Goal: Book appointment/travel/reservation

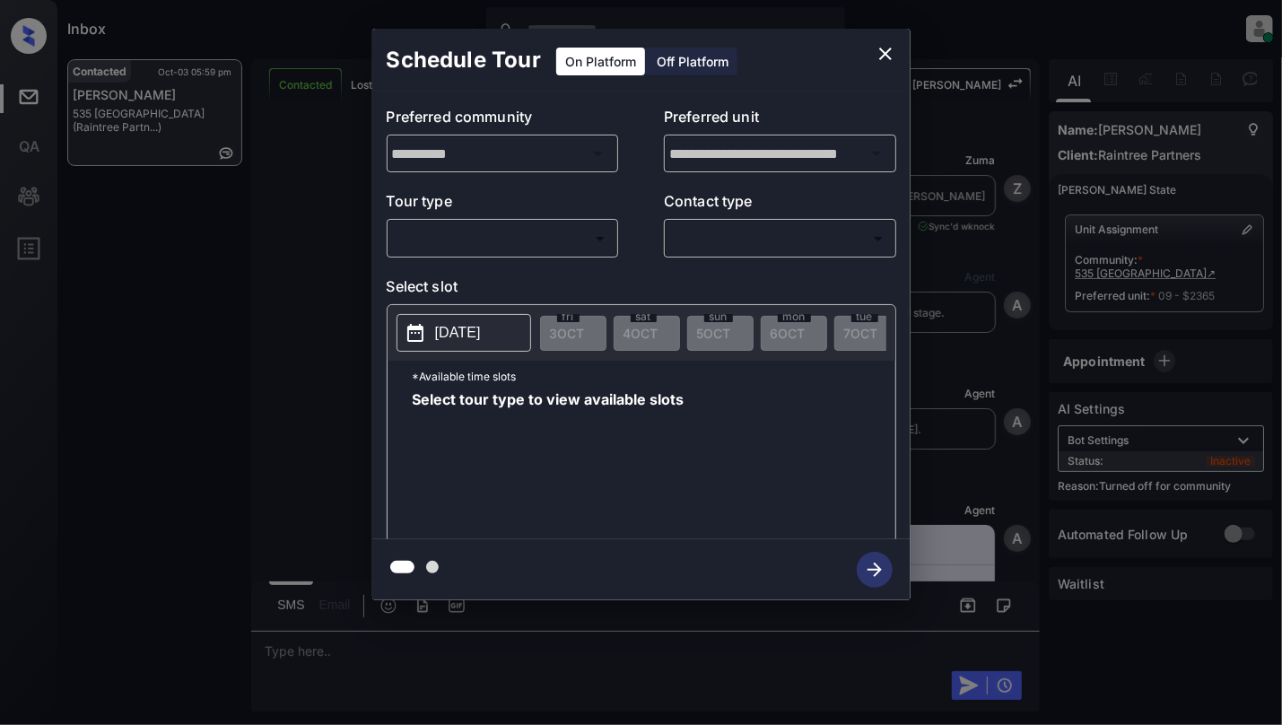
scroll to position [1985, 0]
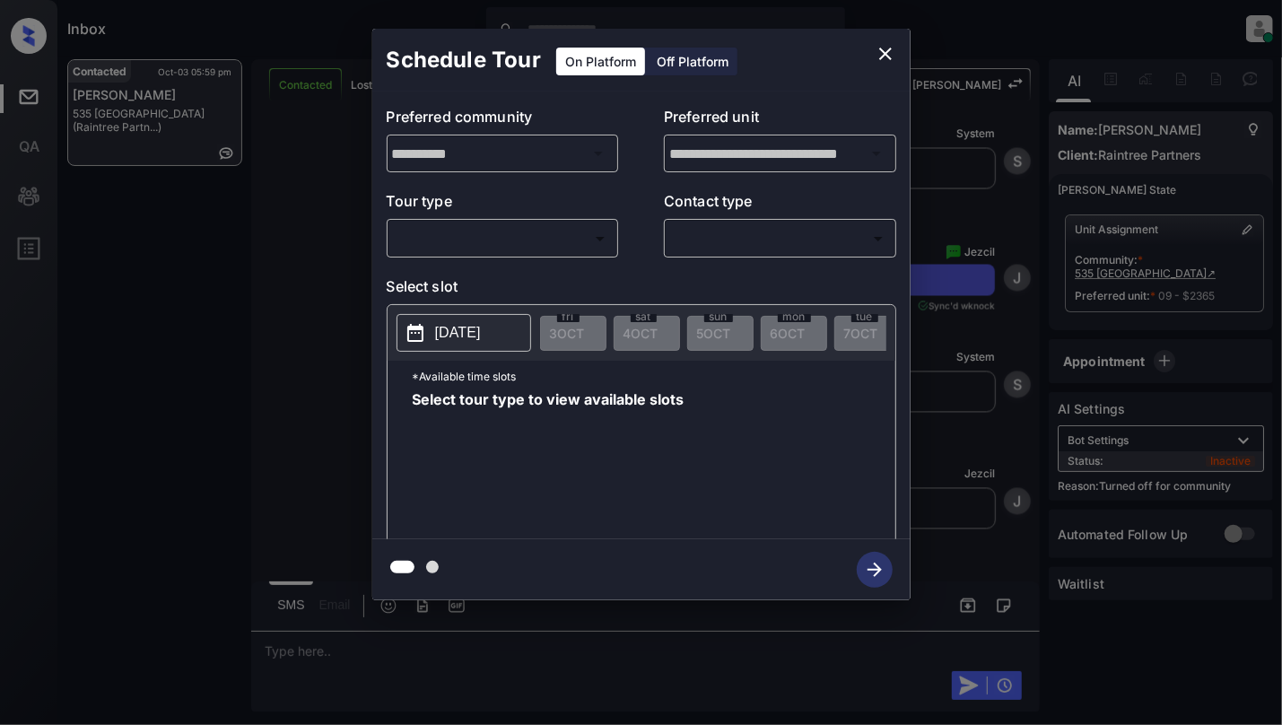
click at [565, 246] on body "Inbox Cynthia Montañez Online Set yourself offline Set yourself on break Profil…" at bounding box center [641, 362] width 1282 height 725
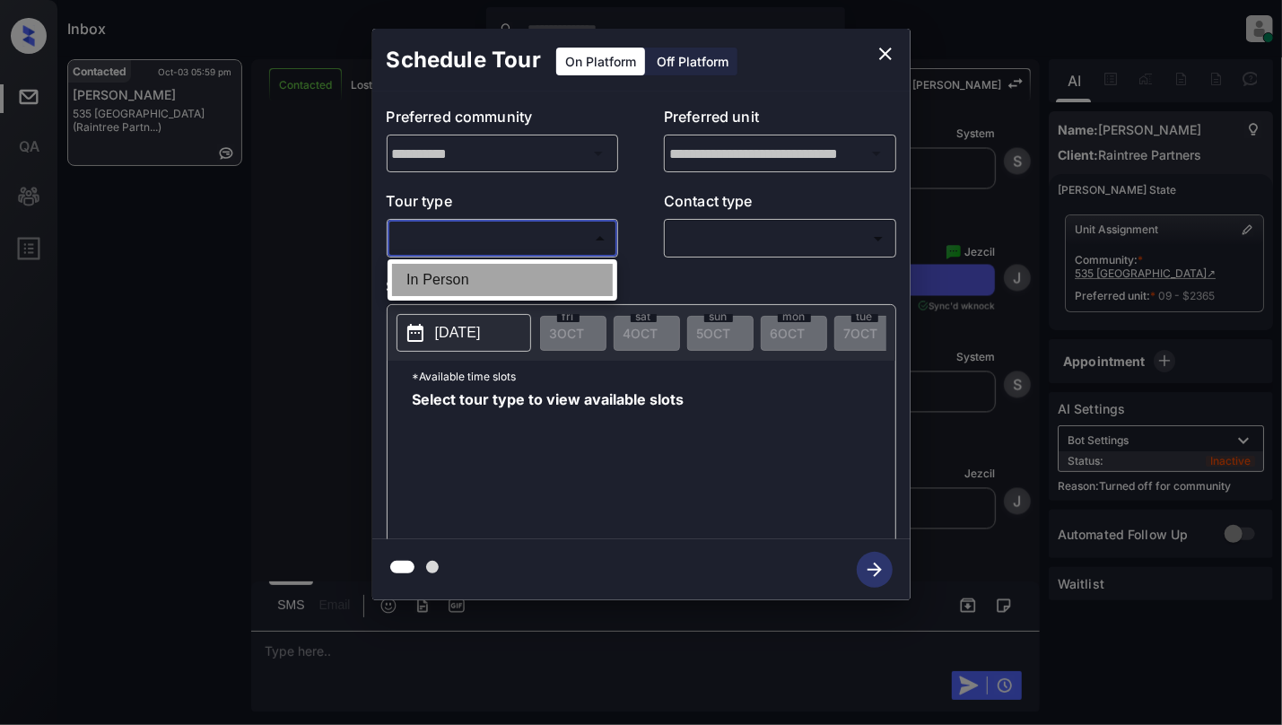
click at [524, 292] on li "In Person" at bounding box center [502, 280] width 221 height 32
type input "********"
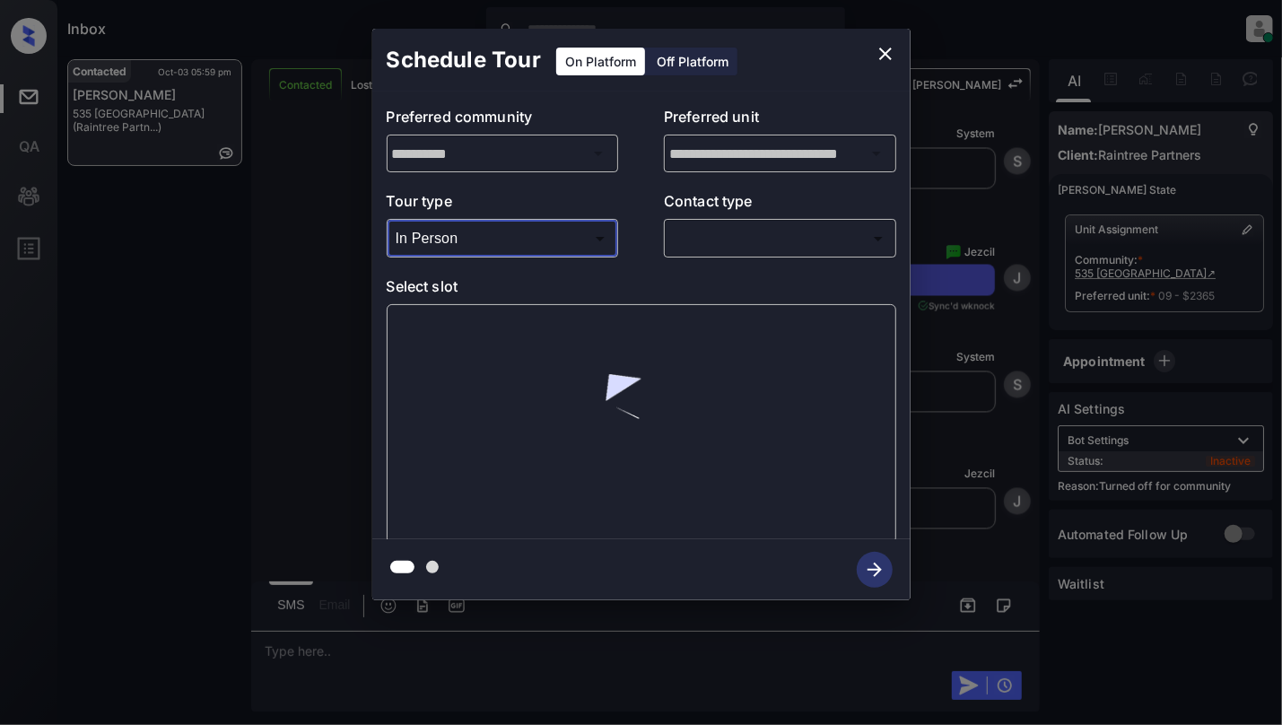
click at [788, 246] on body "Inbox Cynthia Montañez Online Set yourself offline Set yourself on break Profil…" at bounding box center [641, 362] width 1282 height 725
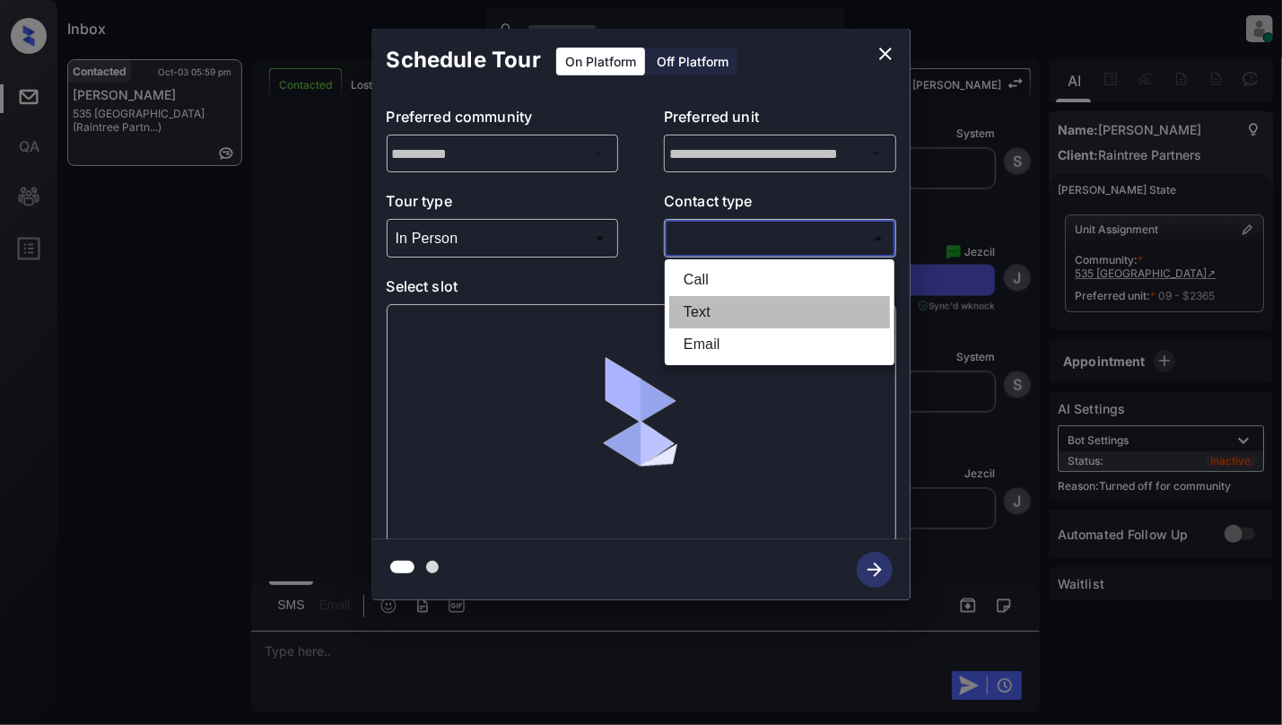
click at [726, 307] on li "Text" at bounding box center [779, 312] width 221 height 32
type input "****"
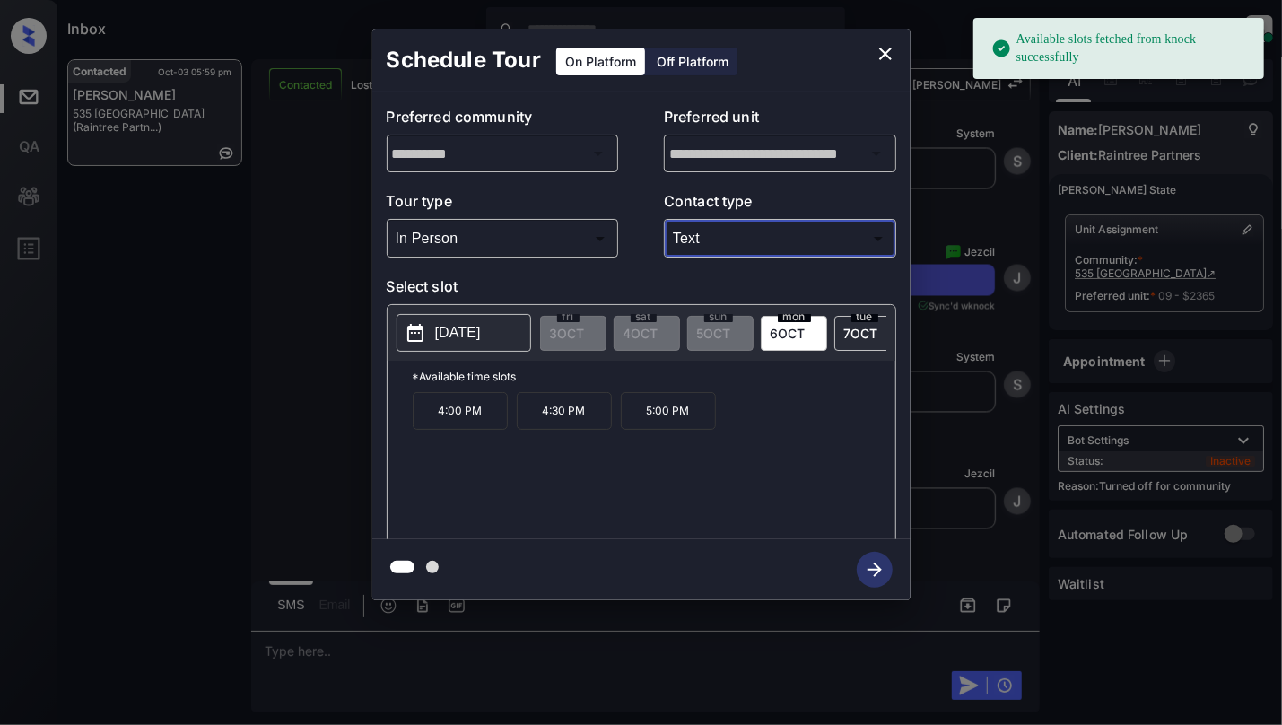
click at [481, 350] on button "2025-10-06" at bounding box center [464, 333] width 135 height 38
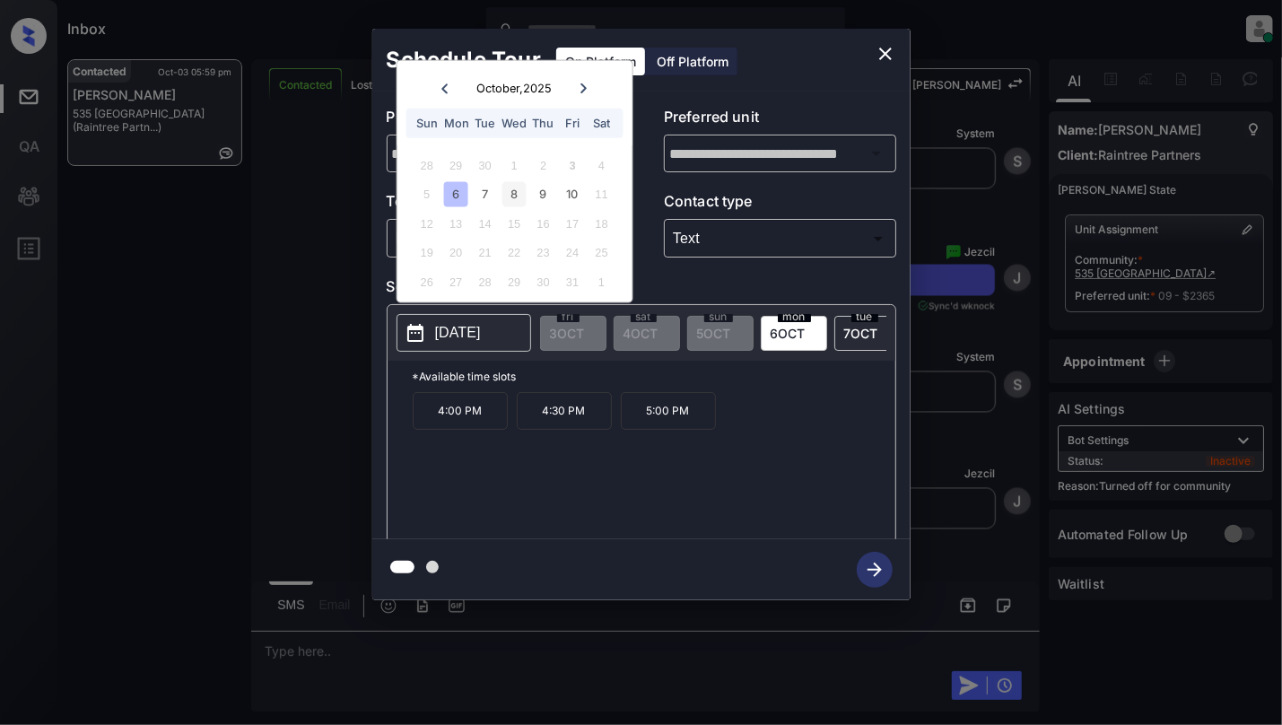
click at [521, 184] on div "8" at bounding box center [514, 194] width 24 height 24
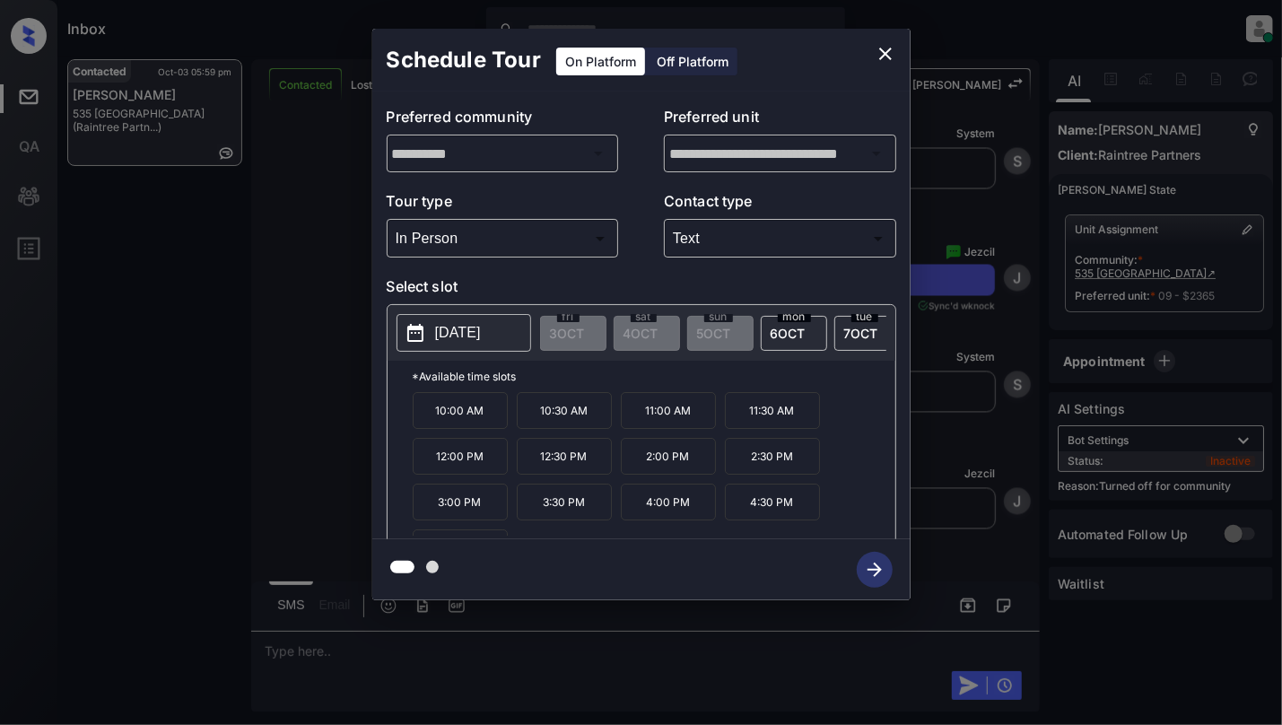
click at [468, 421] on p "10:00 AM" at bounding box center [460, 410] width 95 height 37
click at [873, 571] on icon "button" at bounding box center [875, 570] width 14 height 14
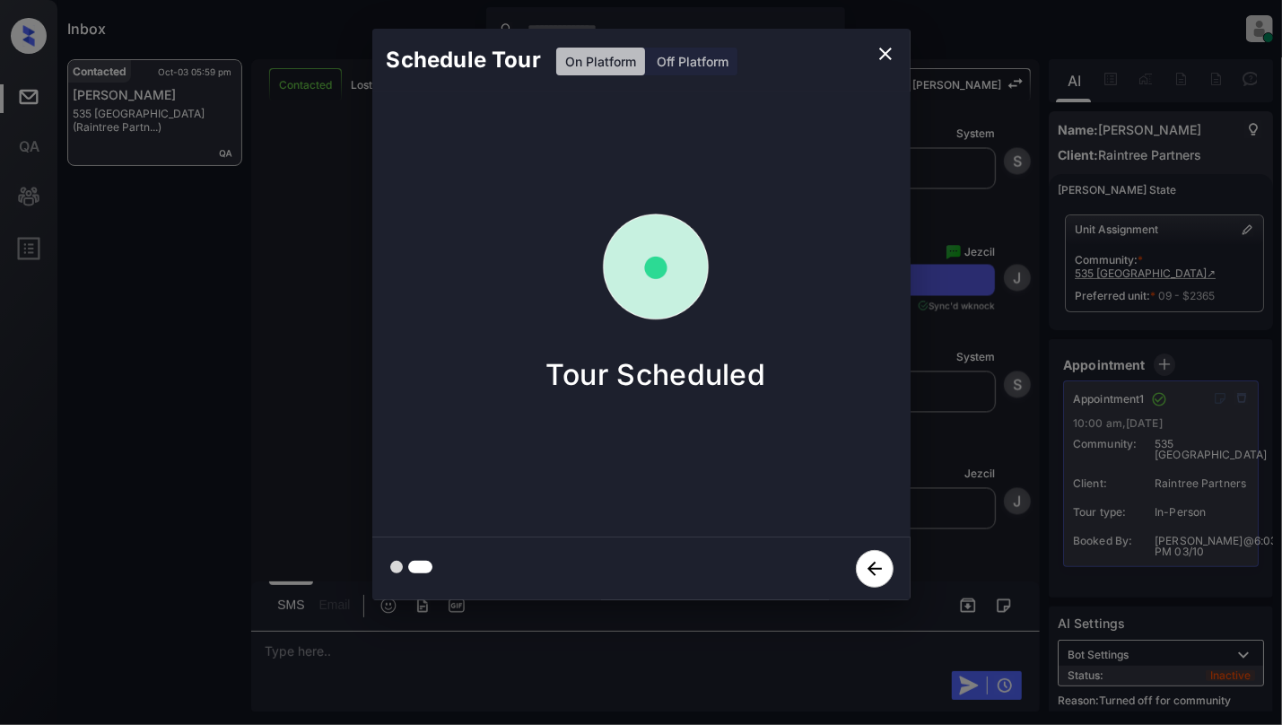
click at [878, 62] on icon "close" at bounding box center [886, 54] width 22 height 22
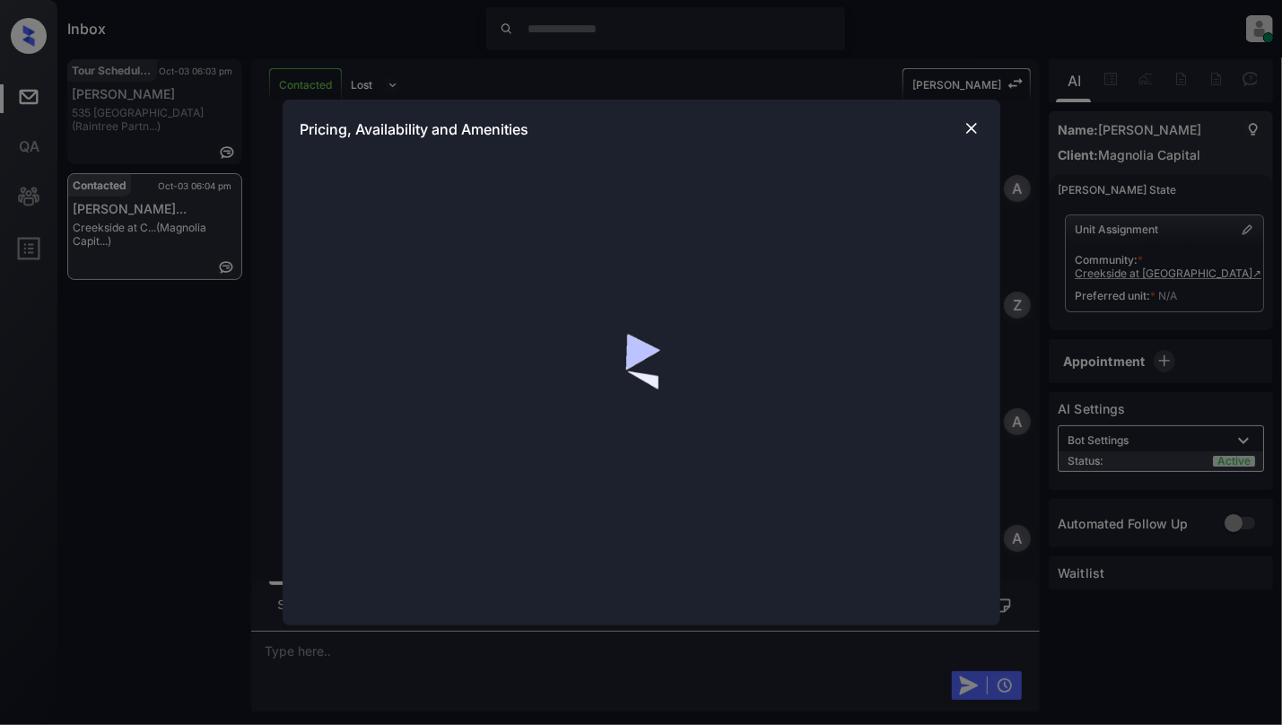
scroll to position [1401, 0]
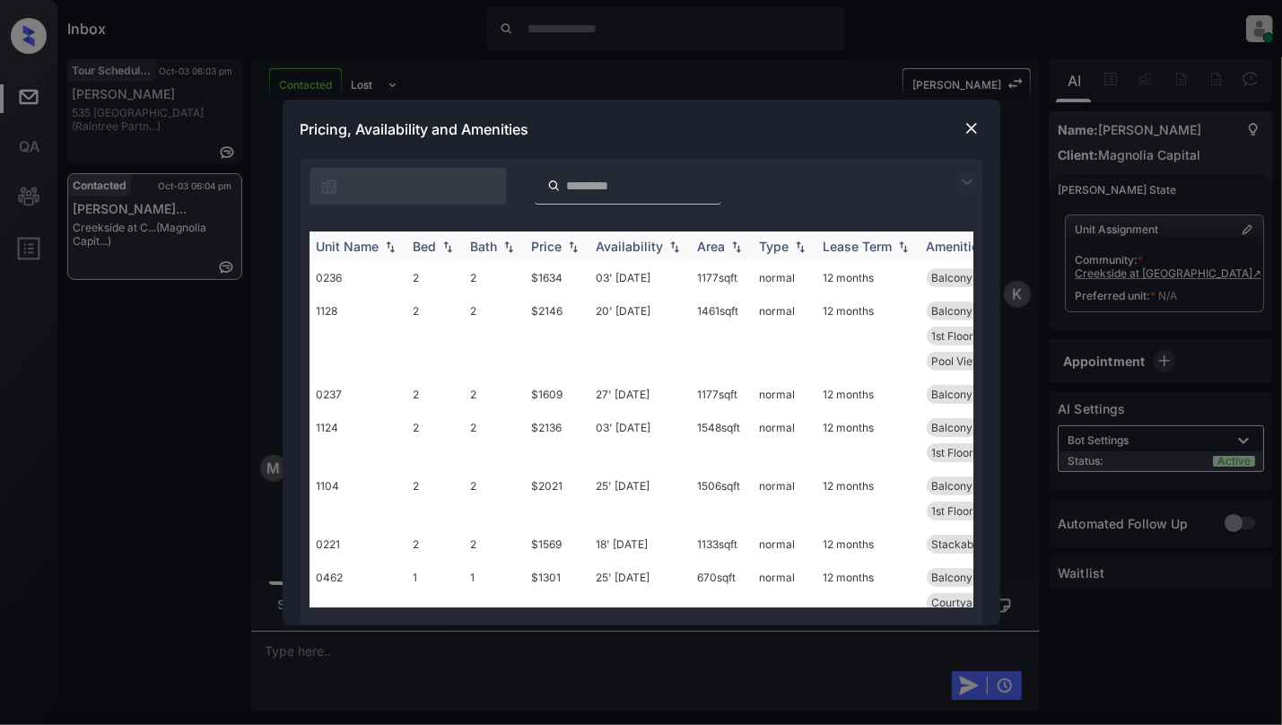
click at [450, 246] on img at bounding box center [448, 246] width 18 height 13
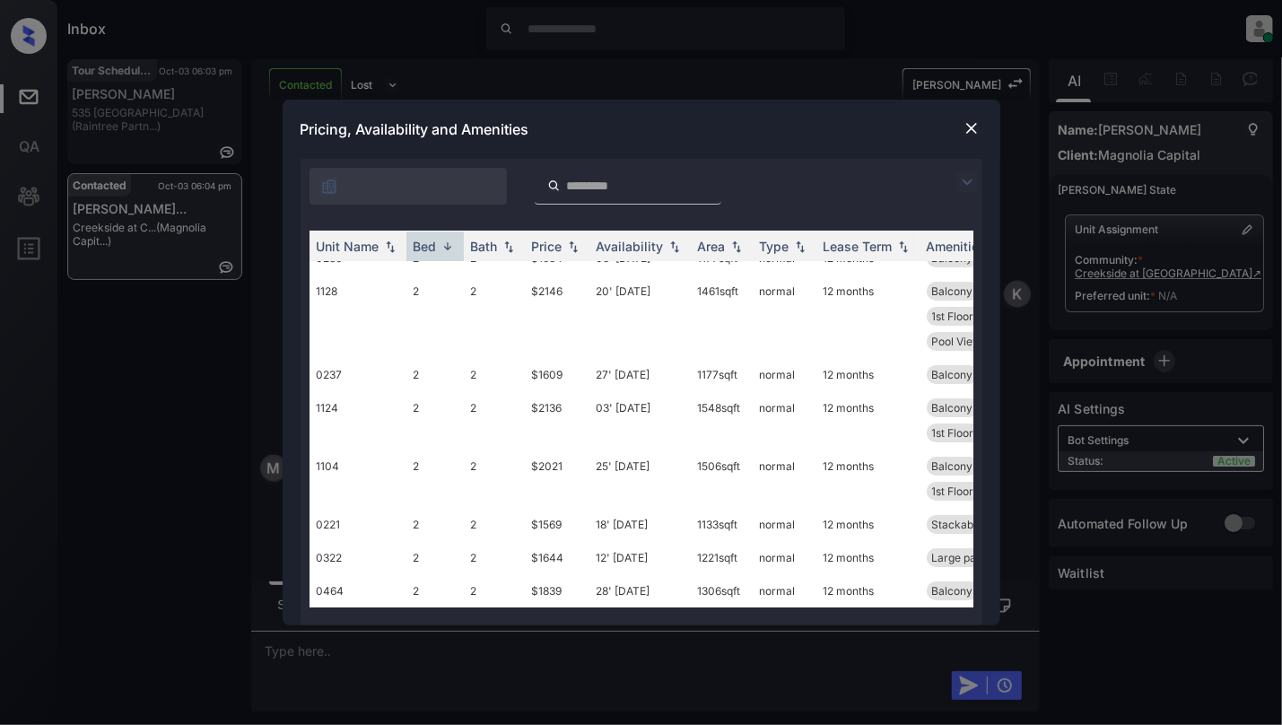
scroll to position [0, 0]
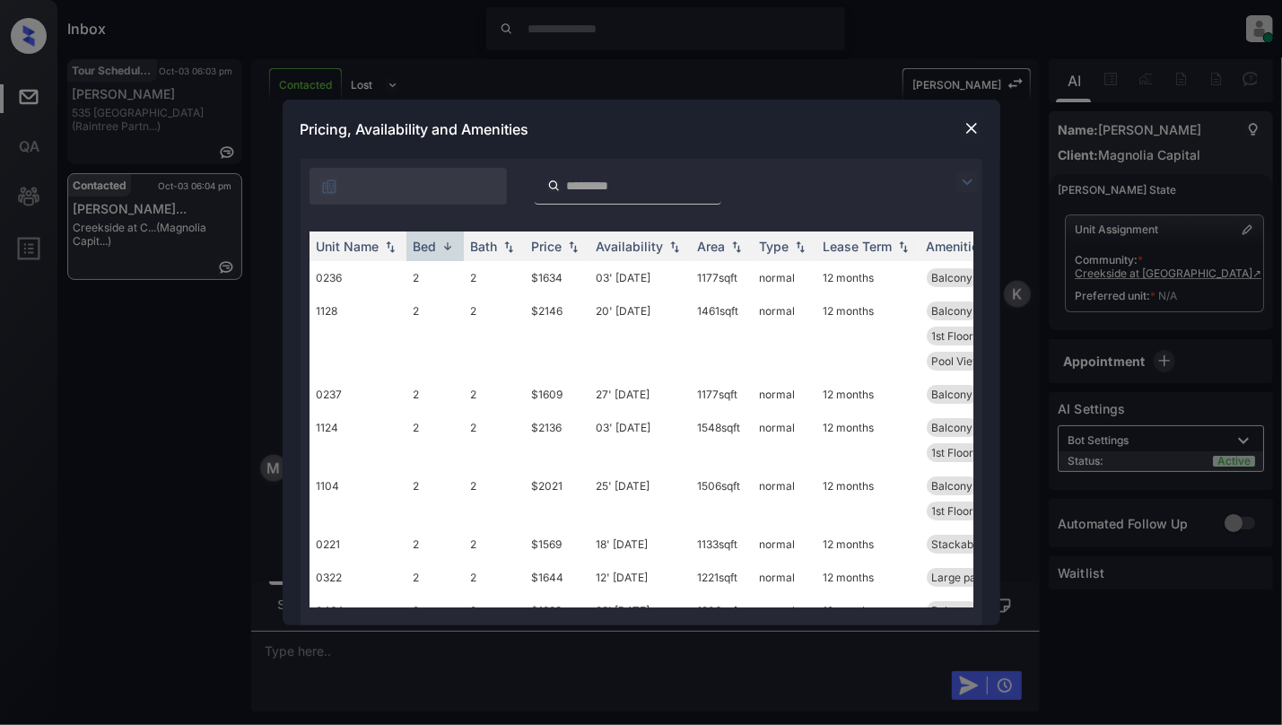
click at [964, 124] on img at bounding box center [972, 128] width 18 height 18
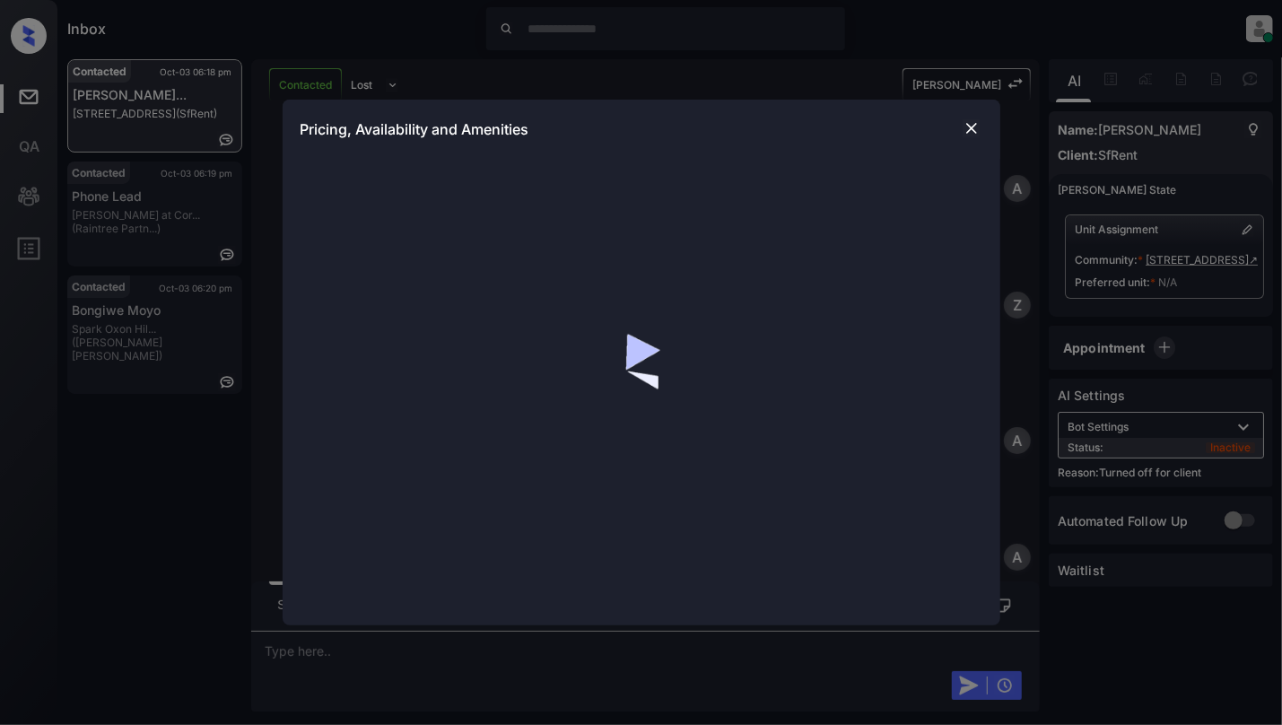
scroll to position [6960, 0]
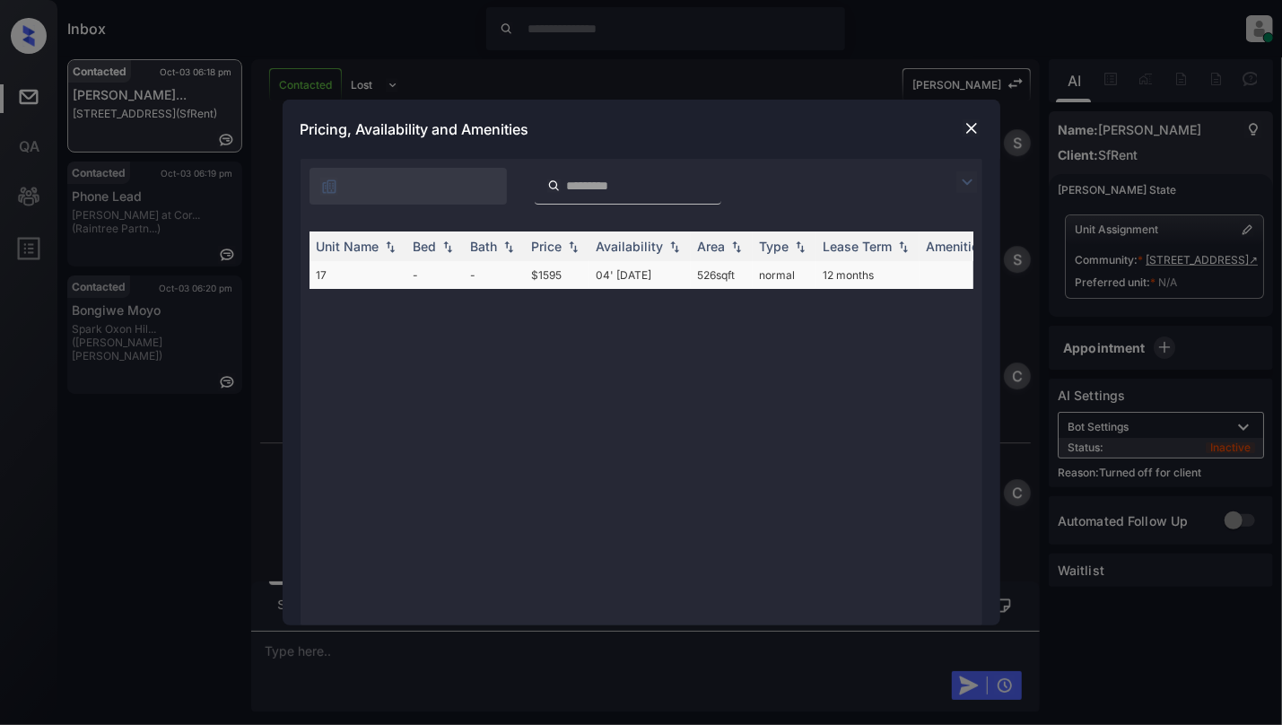
click at [467, 277] on td "-" at bounding box center [494, 275] width 61 height 28
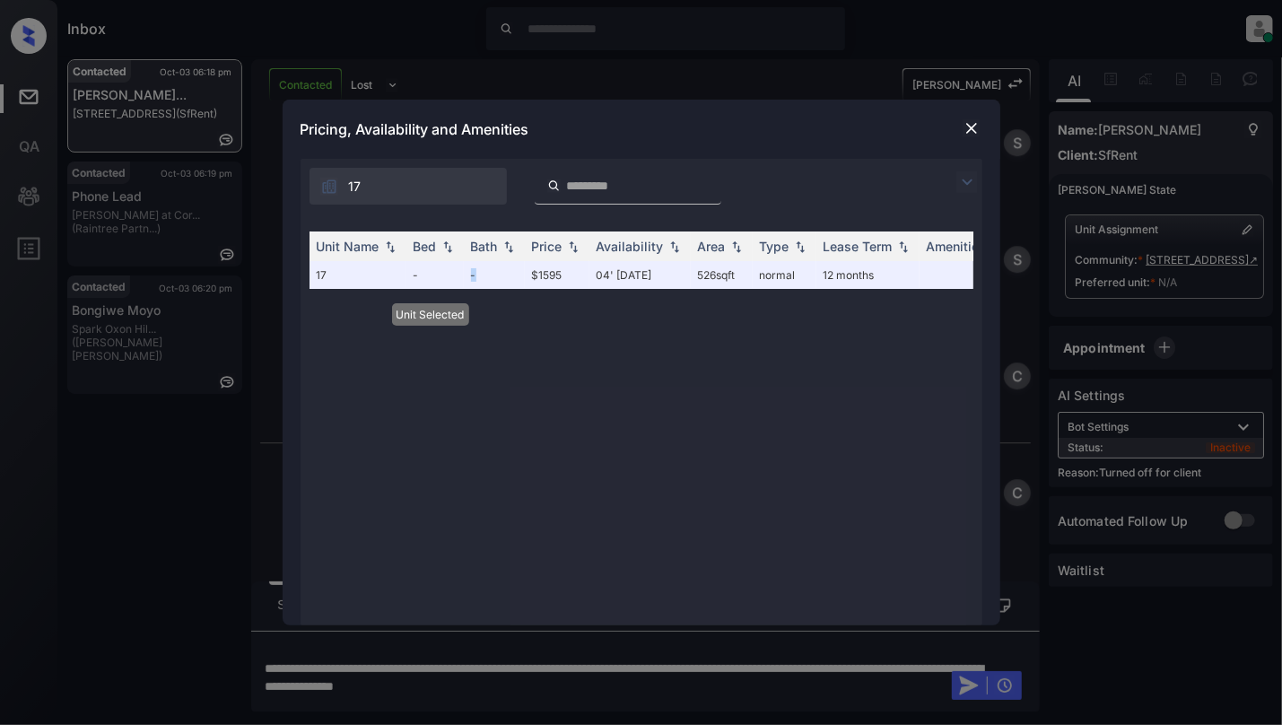
click at [966, 120] on img at bounding box center [972, 128] width 18 height 18
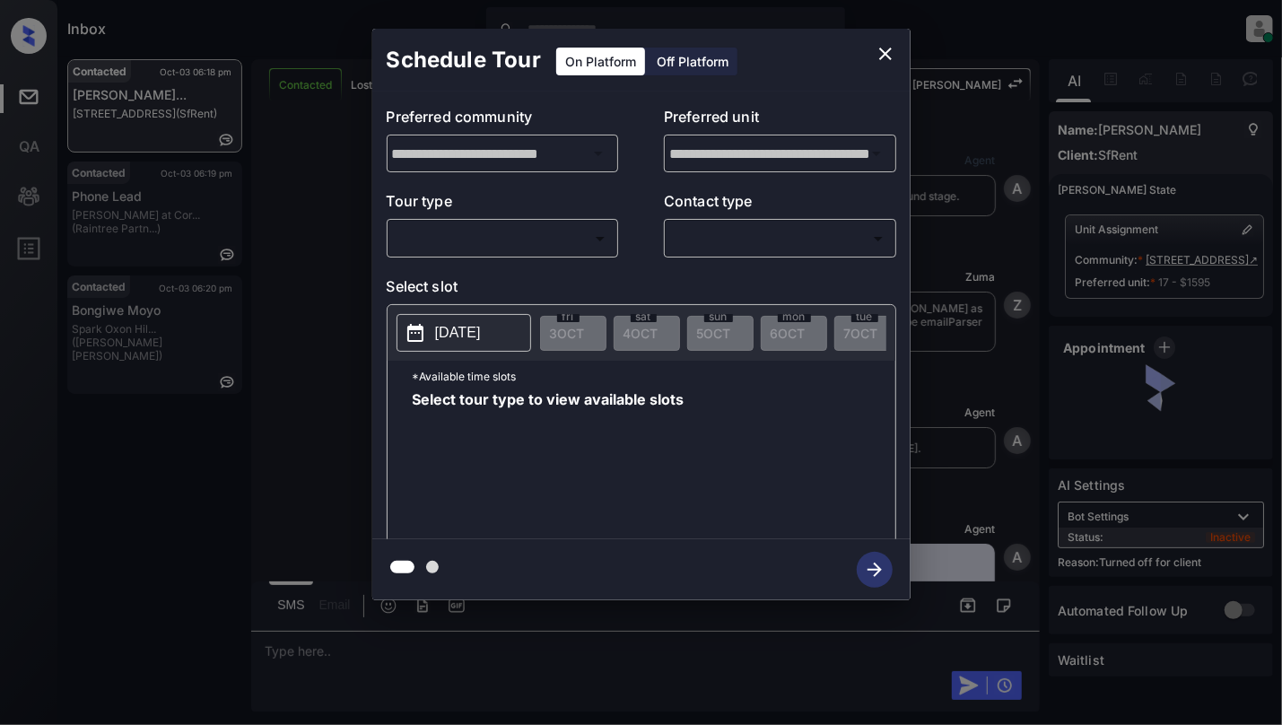
scroll to position [7078, 0]
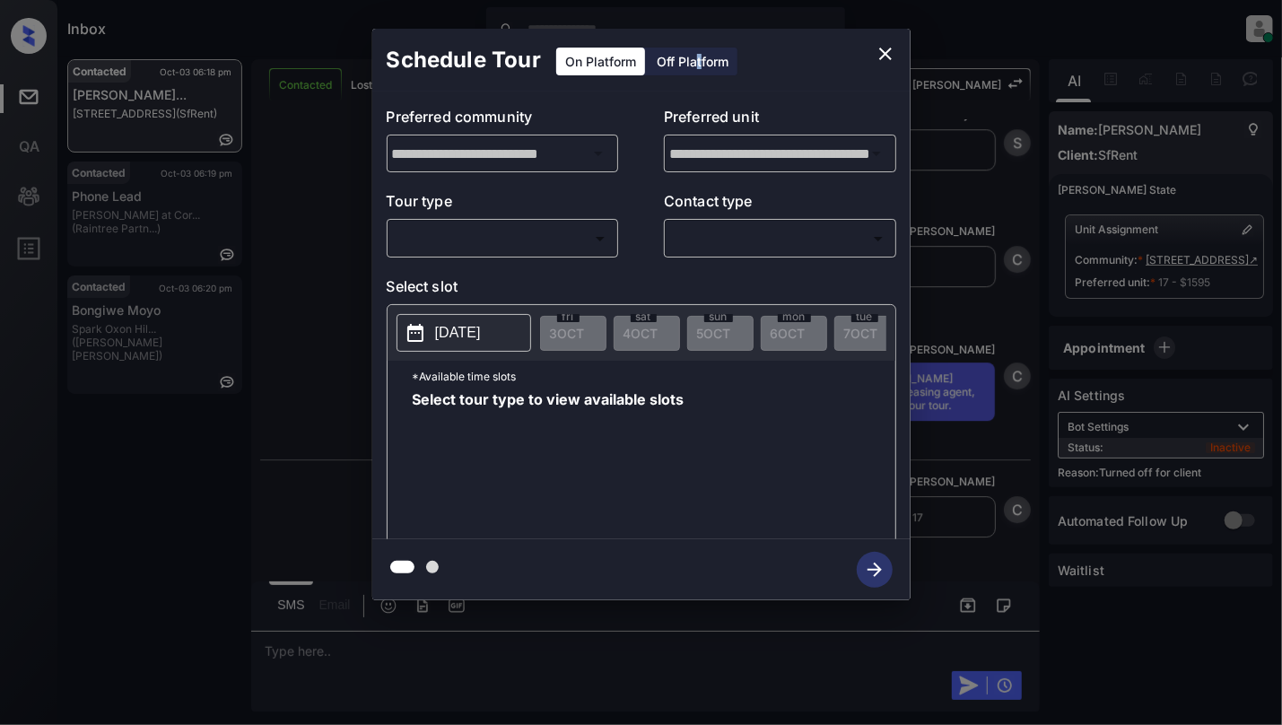
click at [698, 54] on div "Off Platform" at bounding box center [693, 62] width 90 height 28
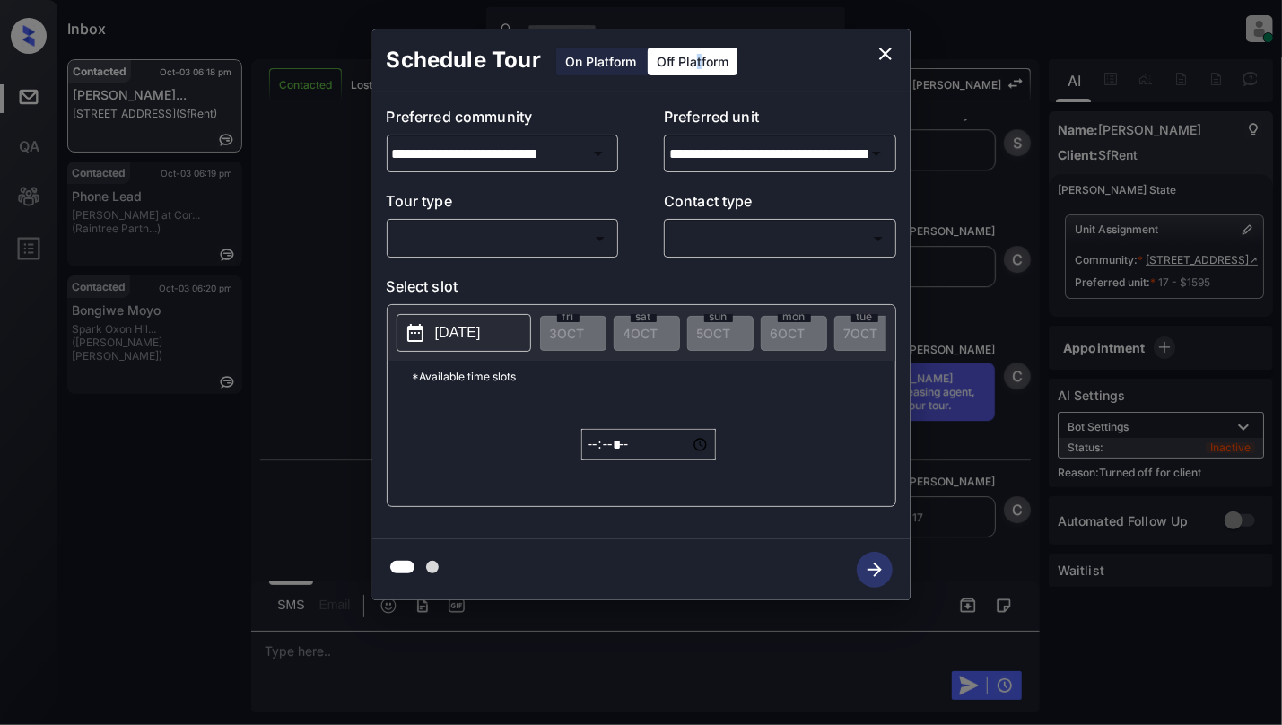
click at [524, 239] on body "Inbox Cynthia Montañez Online Set yourself offline Set yourself on break Profil…" at bounding box center [641, 362] width 1282 height 725
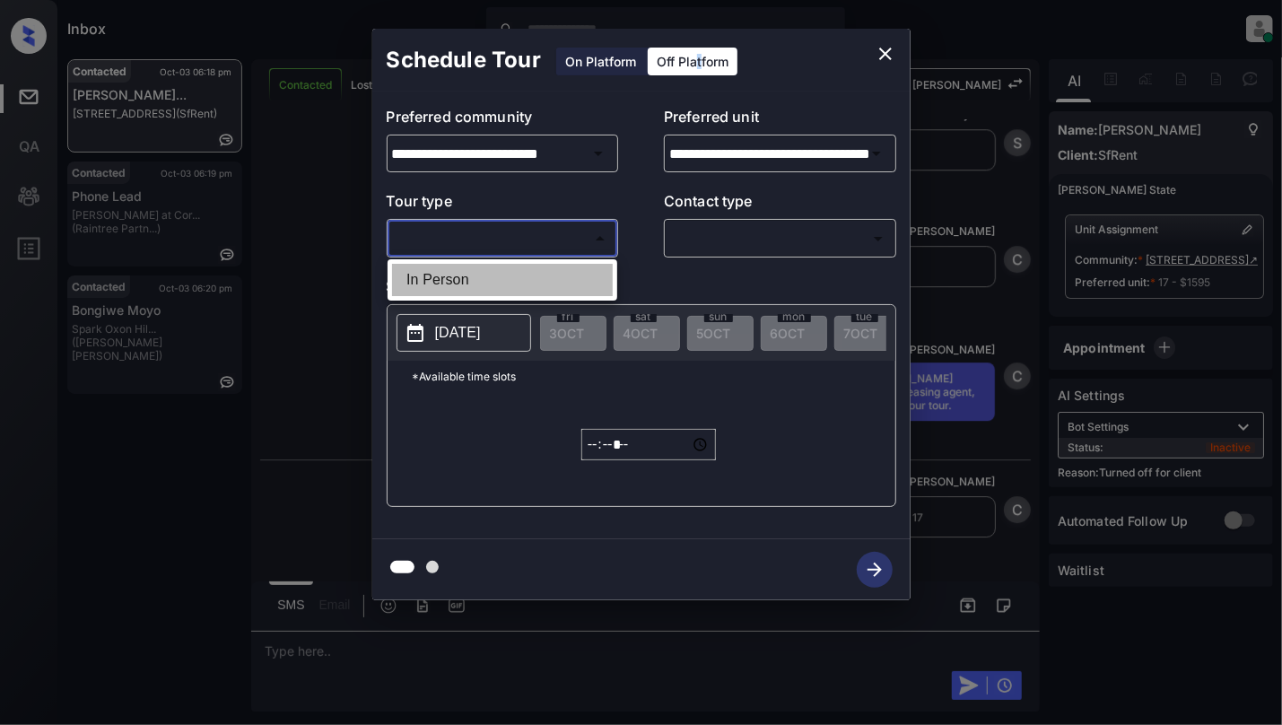
click at [445, 285] on li "In Person" at bounding box center [502, 280] width 221 height 32
type input "********"
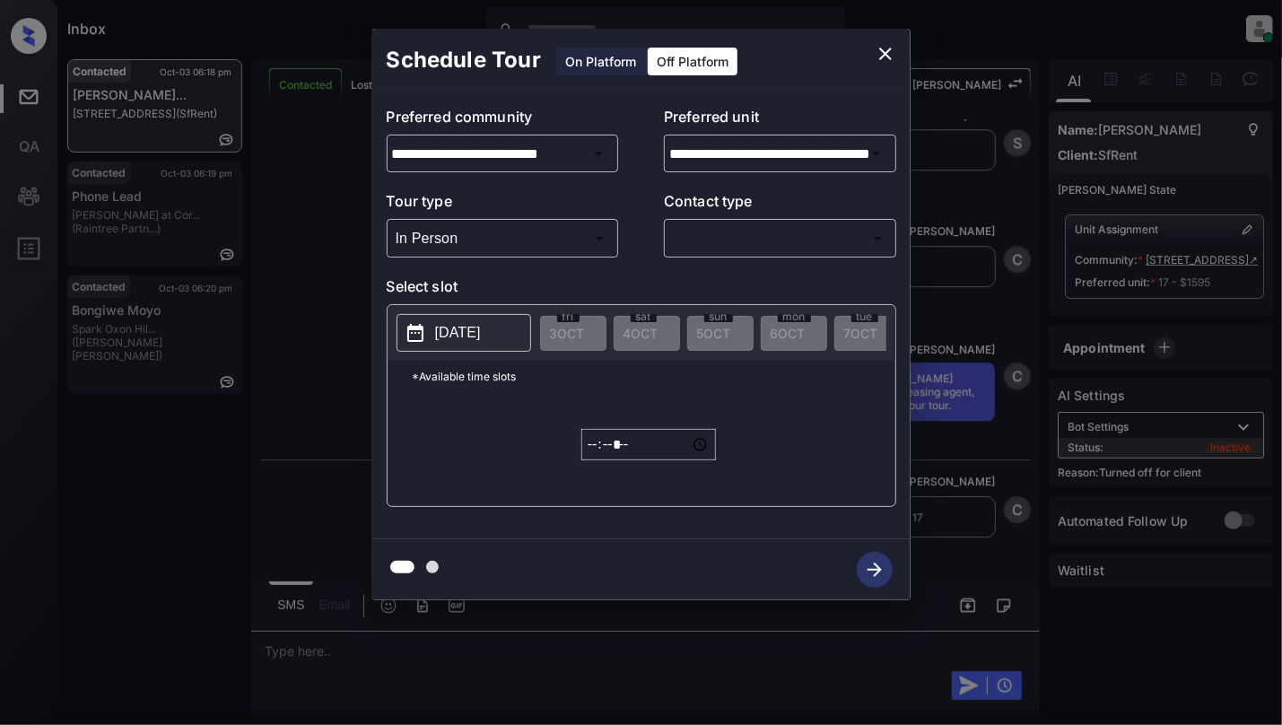
click at [747, 221] on div "​ ​" at bounding box center [780, 238] width 232 height 39
click at [747, 224] on body "Inbox Cynthia Montañez Online Set yourself offline Set yourself on break Profil…" at bounding box center [641, 362] width 1282 height 725
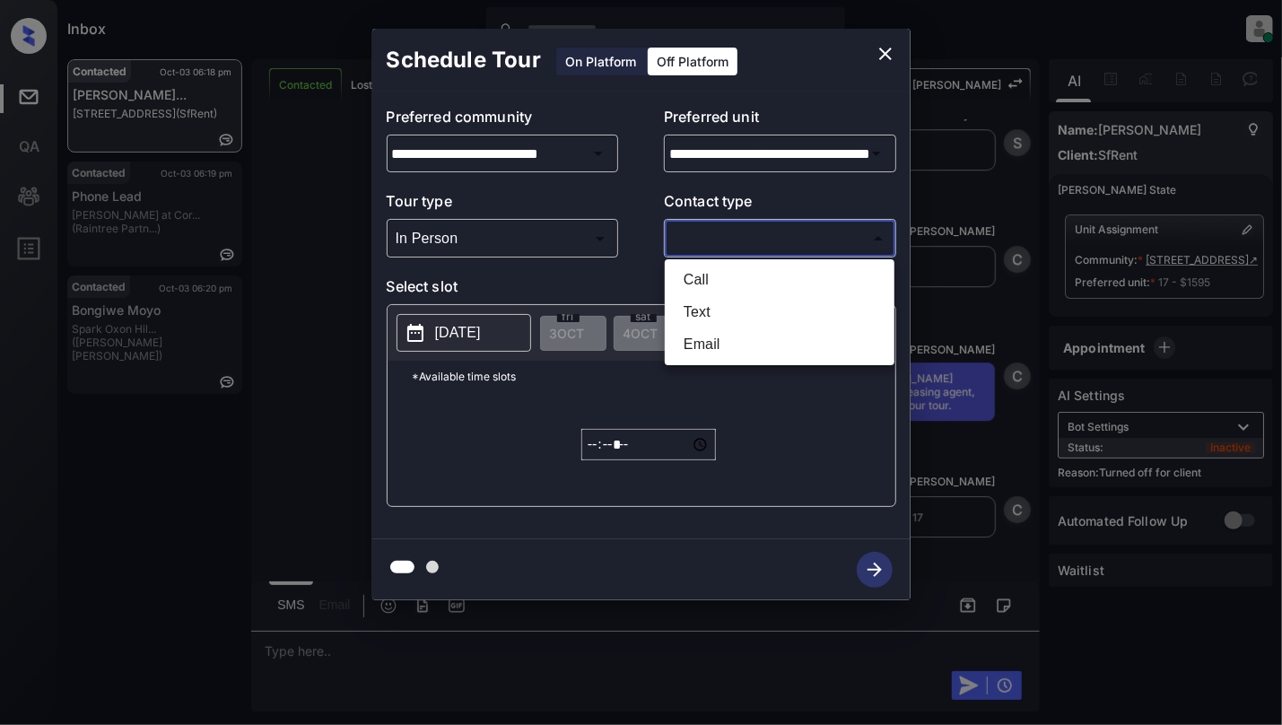
click at [714, 310] on li "Text" at bounding box center [779, 312] width 221 height 32
type input "****"
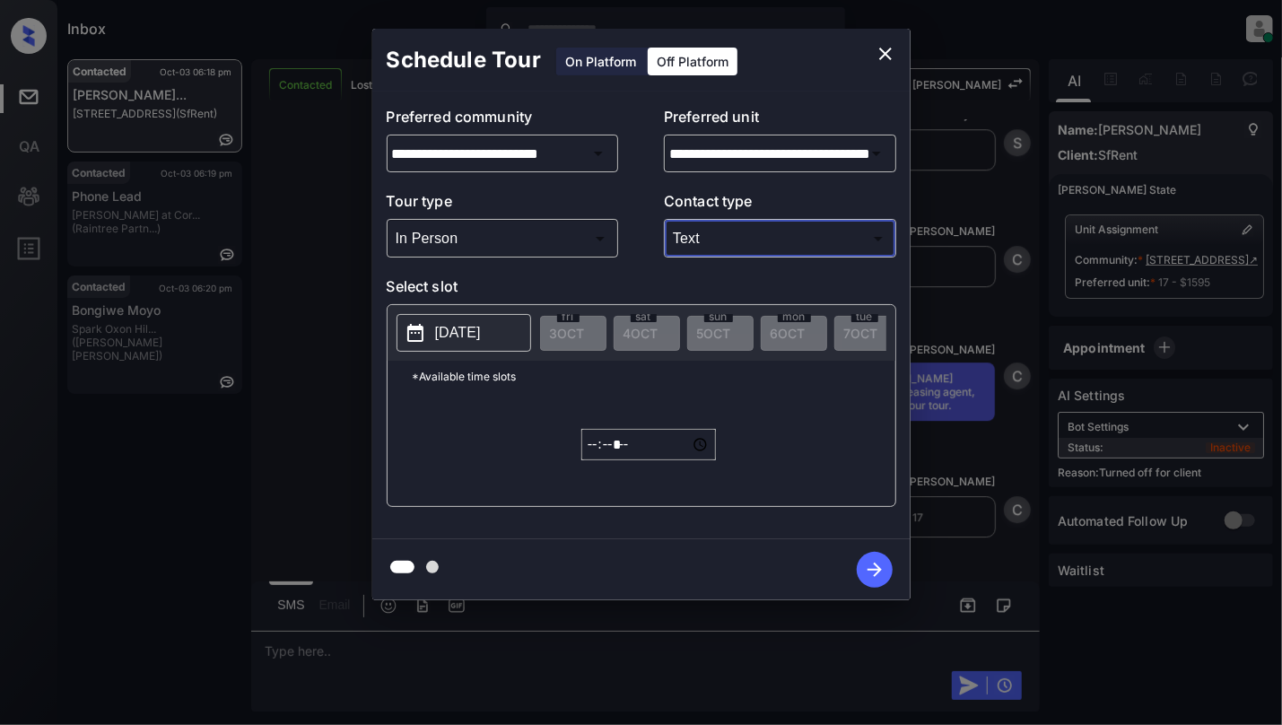
click at [483, 346] on button "2025-10-03" at bounding box center [464, 333] width 135 height 38
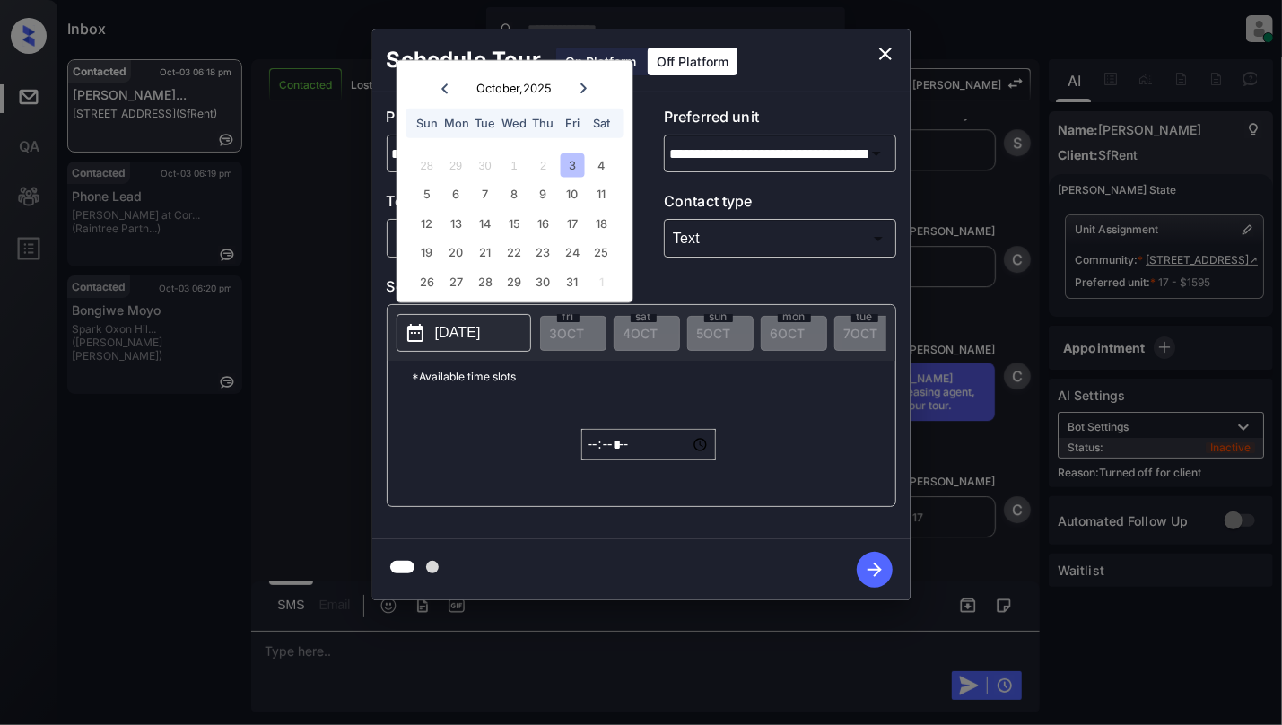
click at [604, 179] on div "5 6 7 8 9 10 11" at bounding box center [514, 193] width 223 height 29
click at [607, 185] on div "11" at bounding box center [602, 194] width 24 height 24
click at [592, 460] on input "*****" at bounding box center [648, 444] width 135 height 31
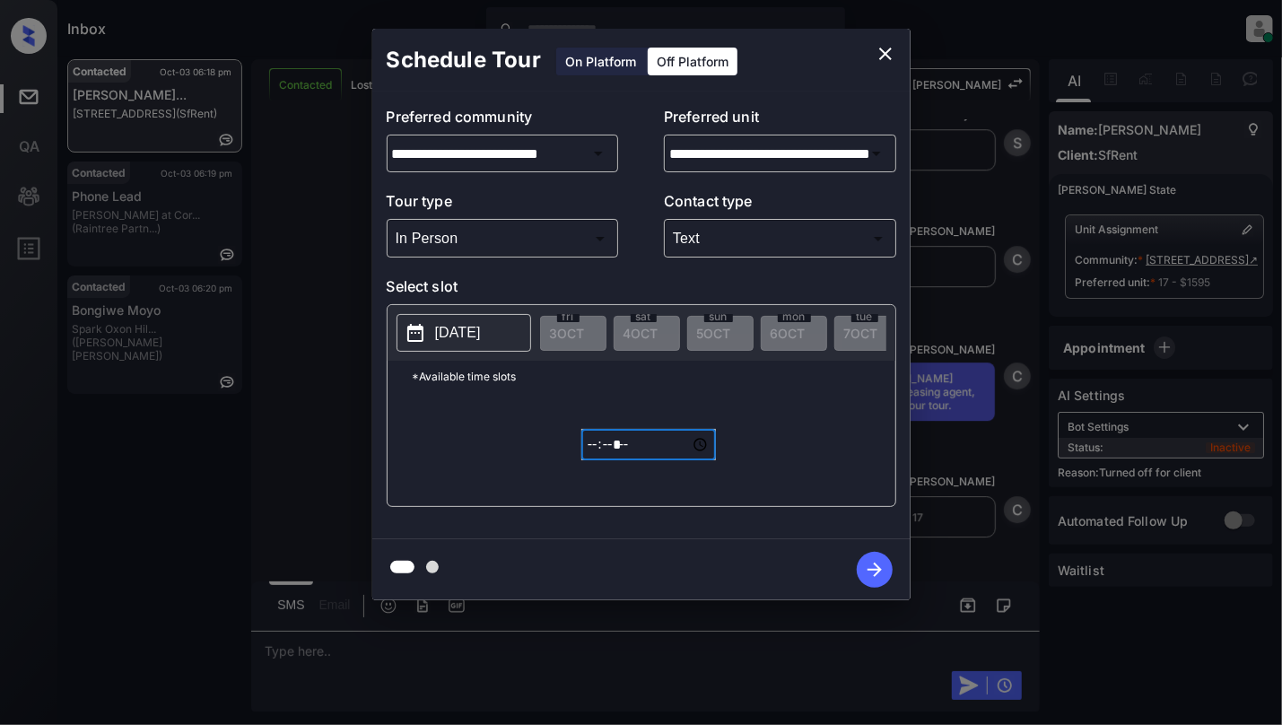
type input "*****"
click at [866, 568] on icon "button" at bounding box center [875, 570] width 36 height 36
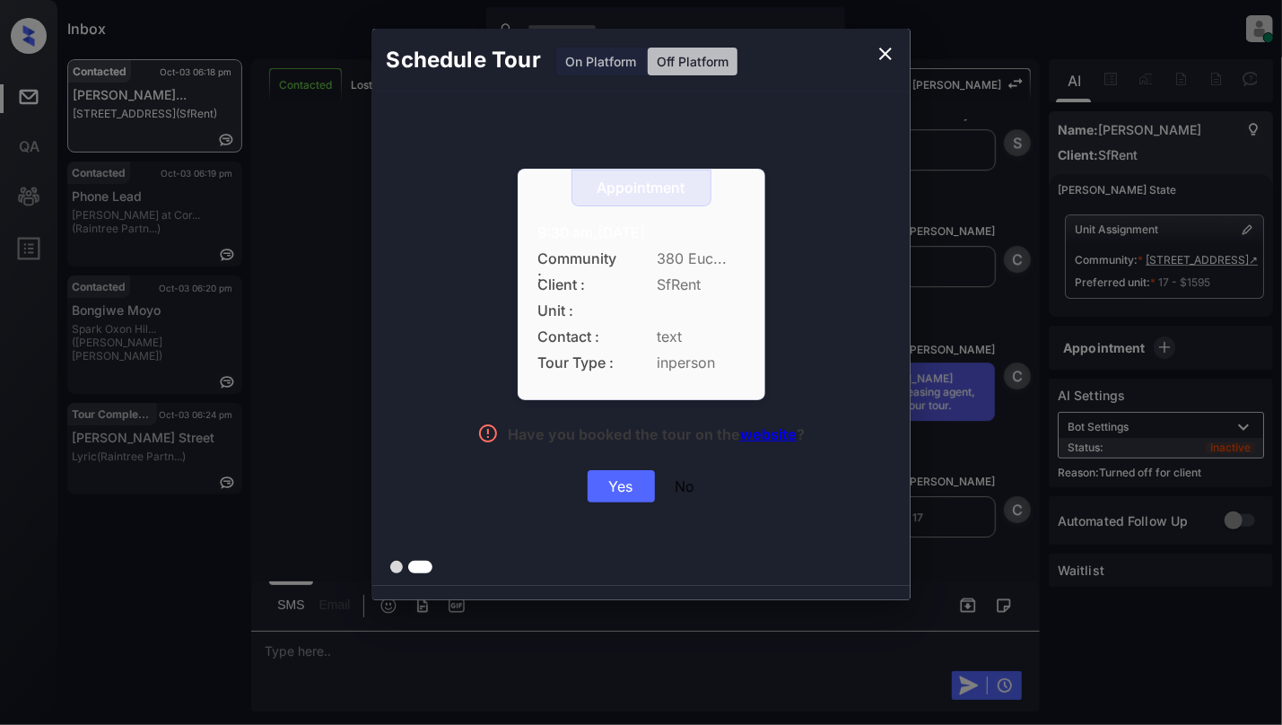
click at [630, 489] on div "Yes" at bounding box center [621, 486] width 67 height 32
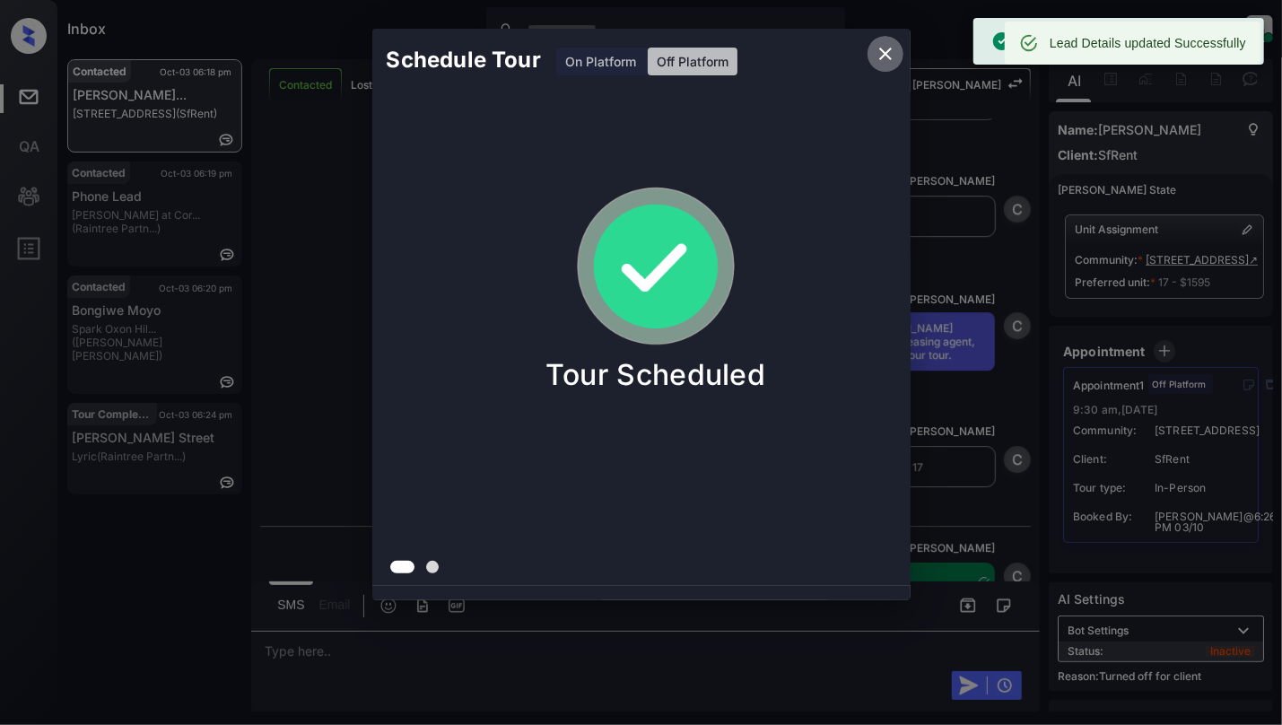
click at [883, 51] on icon "close" at bounding box center [885, 54] width 13 height 13
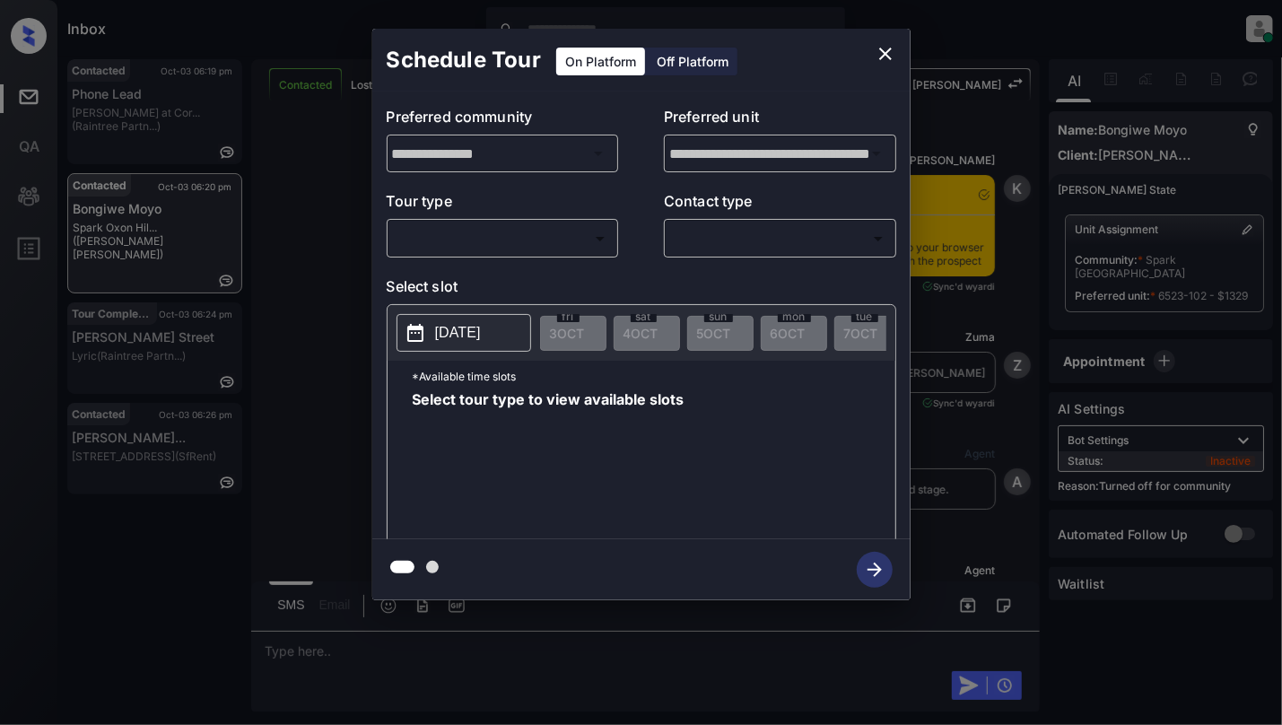
scroll to position [5149, 0]
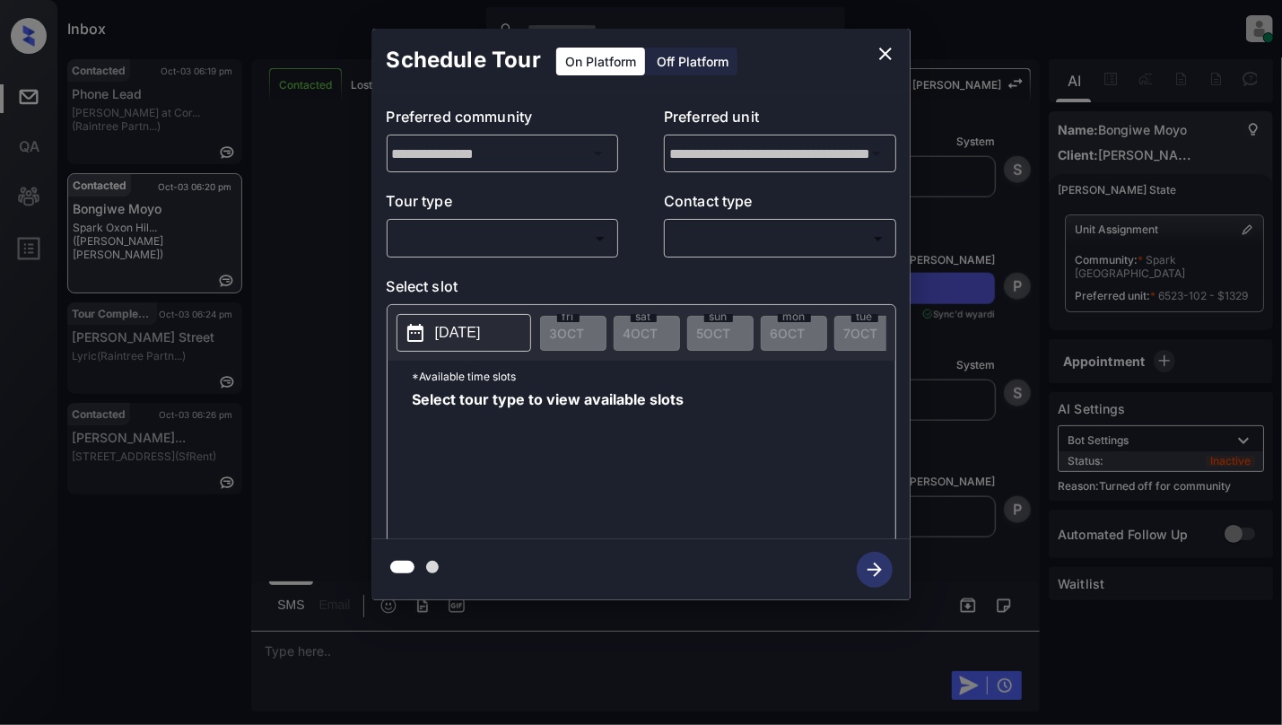
click at [544, 232] on body "Inbox [PERSON_NAME] Online Set yourself offline Set yourself on break Profile S…" at bounding box center [641, 362] width 1282 height 725
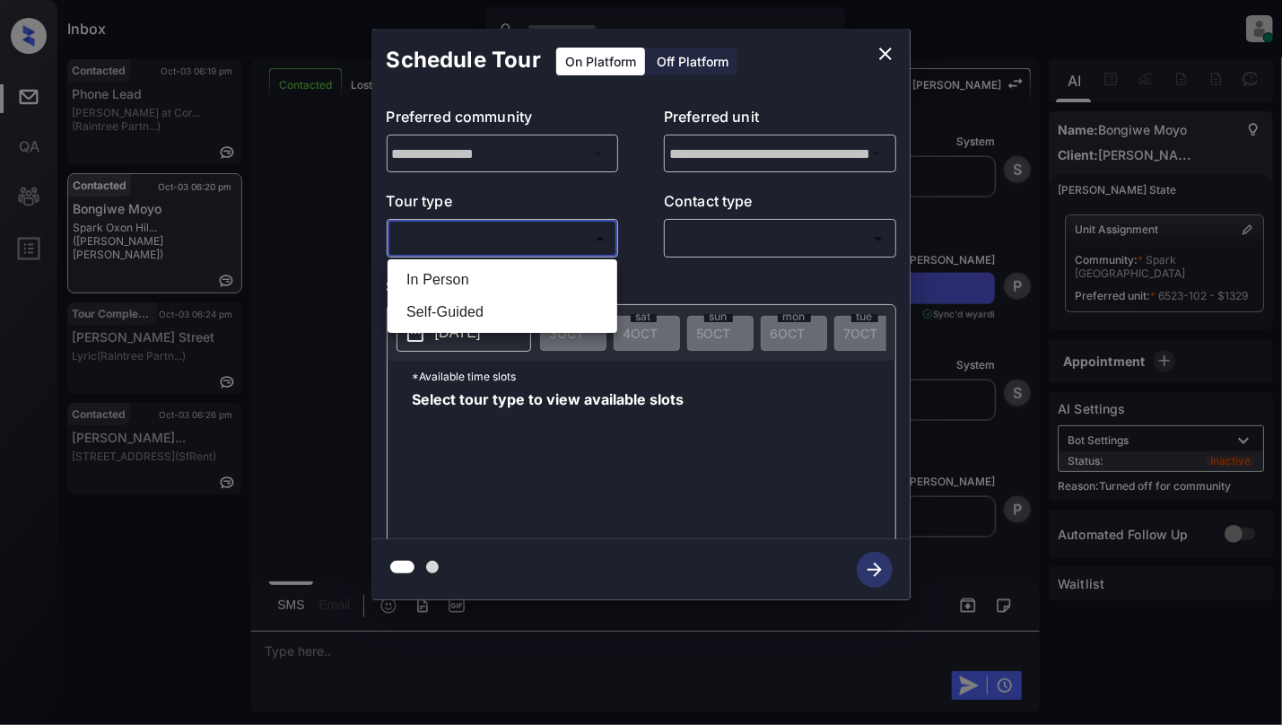
click at [479, 285] on li "In Person" at bounding box center [502, 280] width 221 height 32
type input "********"
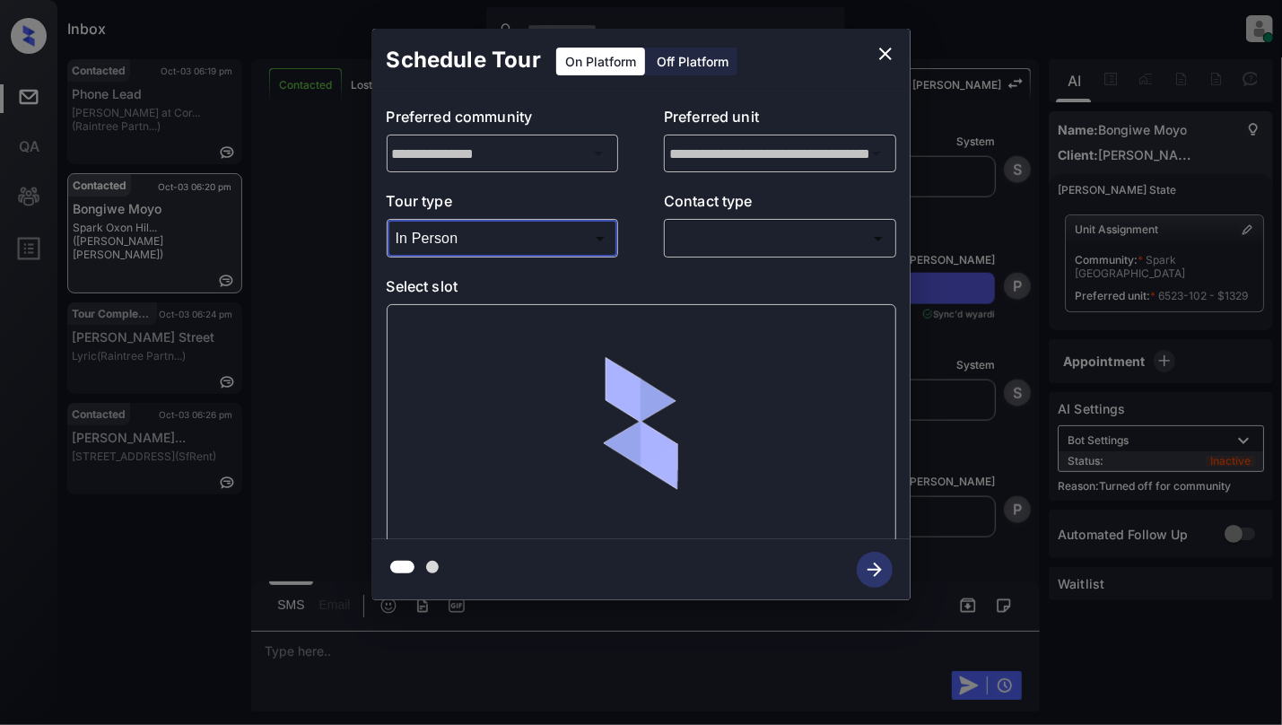
click at [830, 251] on body "Inbox Cynthia Montañez Online Set yourself offline Set yourself on break Profil…" at bounding box center [641, 362] width 1282 height 725
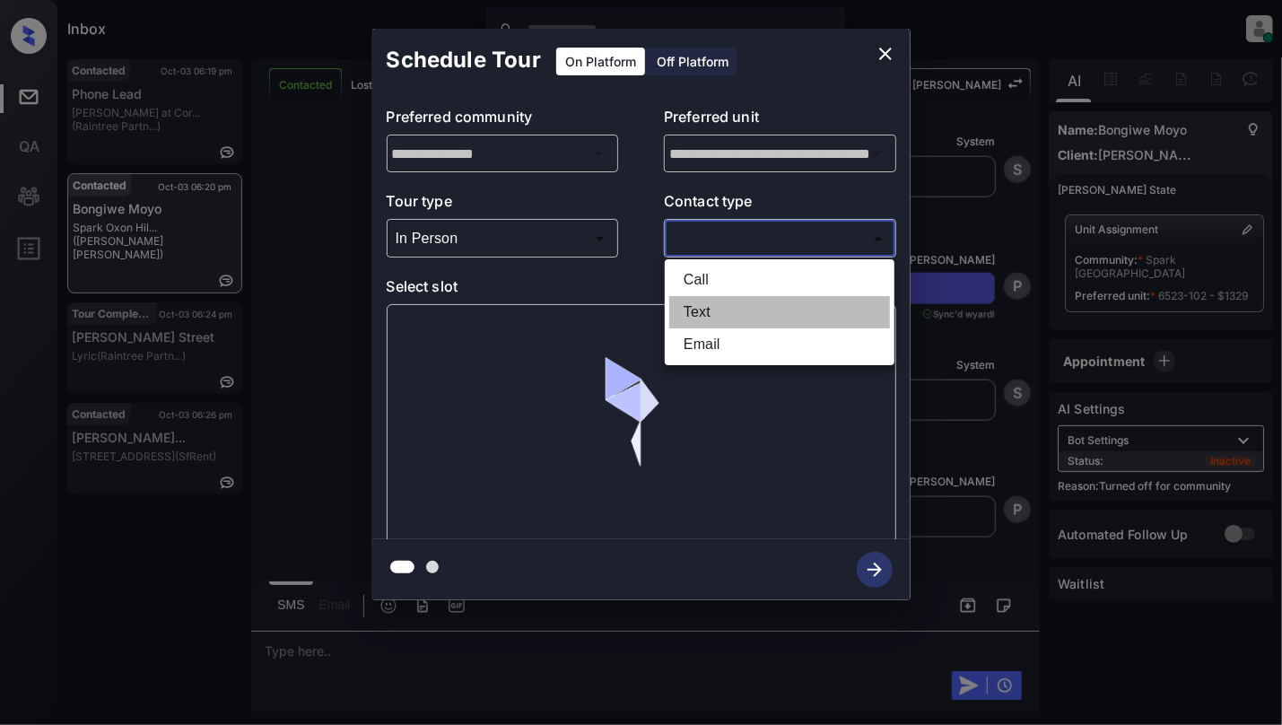
click at [714, 310] on li "Text" at bounding box center [779, 312] width 221 height 32
type input "****"
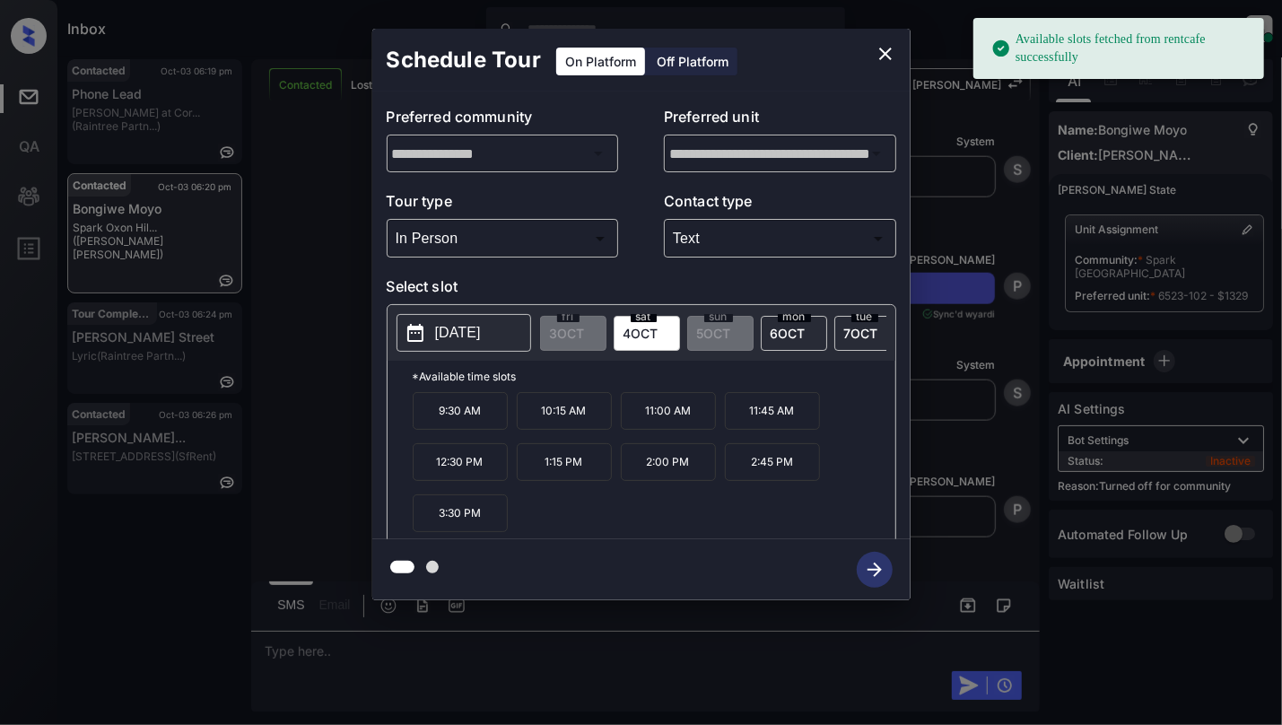
click at [453, 338] on p "2025-10-04" at bounding box center [458, 333] width 46 height 22
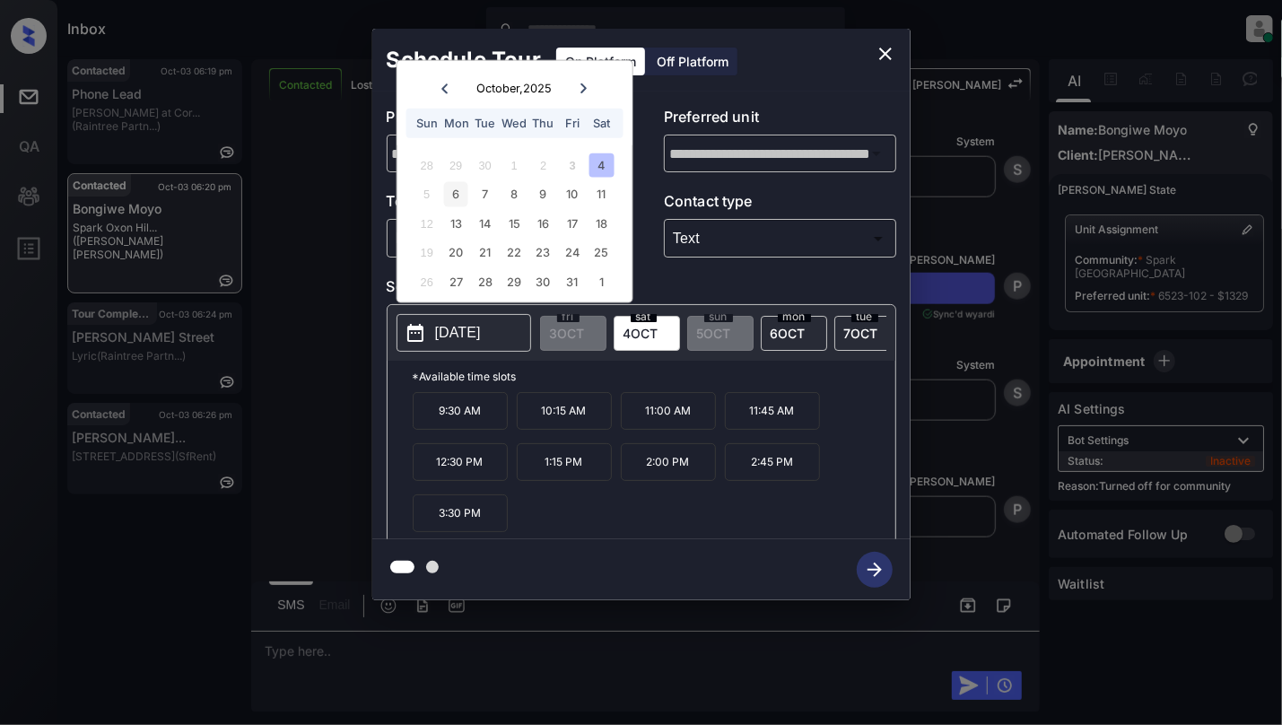
click at [460, 195] on div "6" at bounding box center [456, 194] width 24 height 24
click at [472, 430] on p "9:30 AM" at bounding box center [460, 411] width 95 height 38
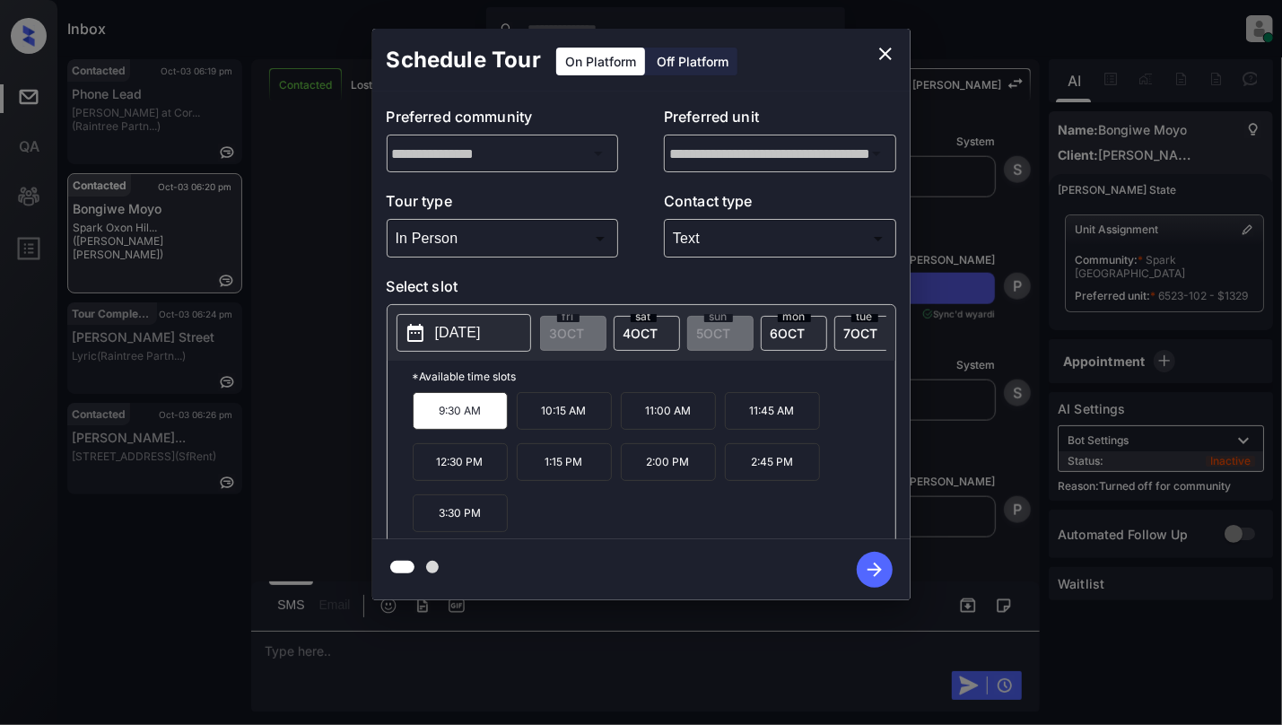
click at [877, 563] on icon "button" at bounding box center [875, 570] width 36 height 36
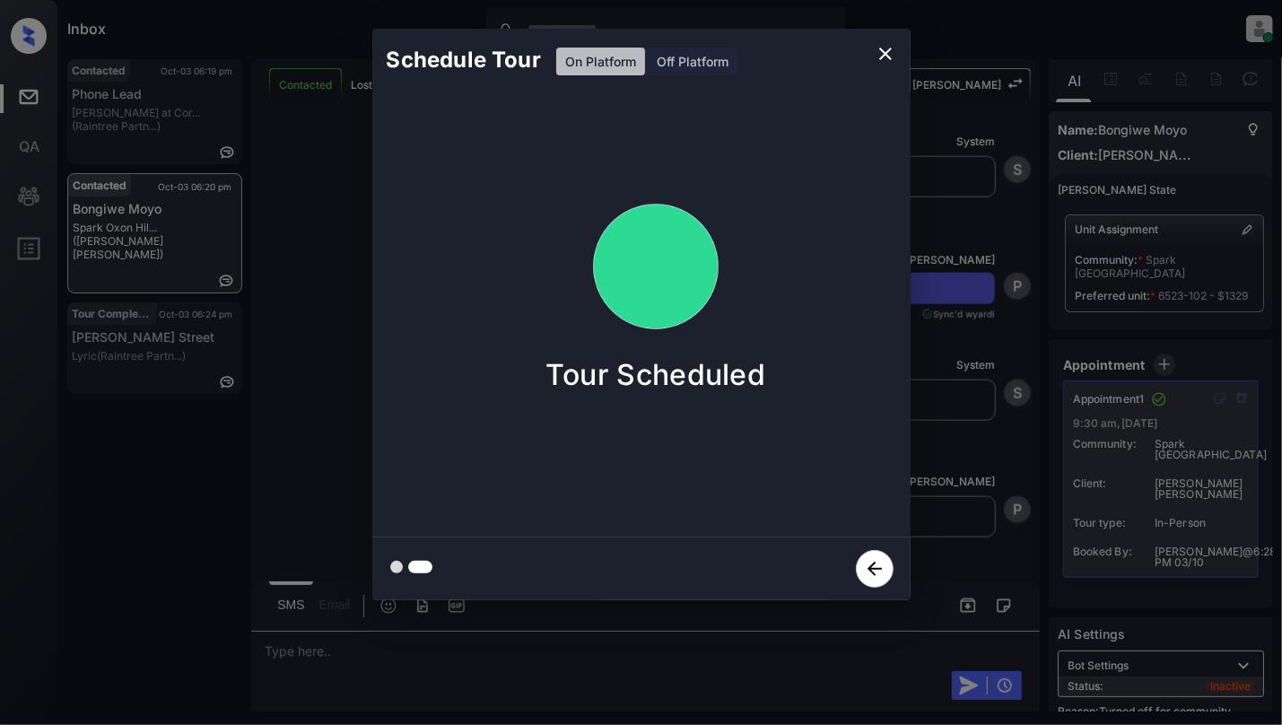
click at [885, 48] on icon "close" at bounding box center [886, 54] width 22 height 22
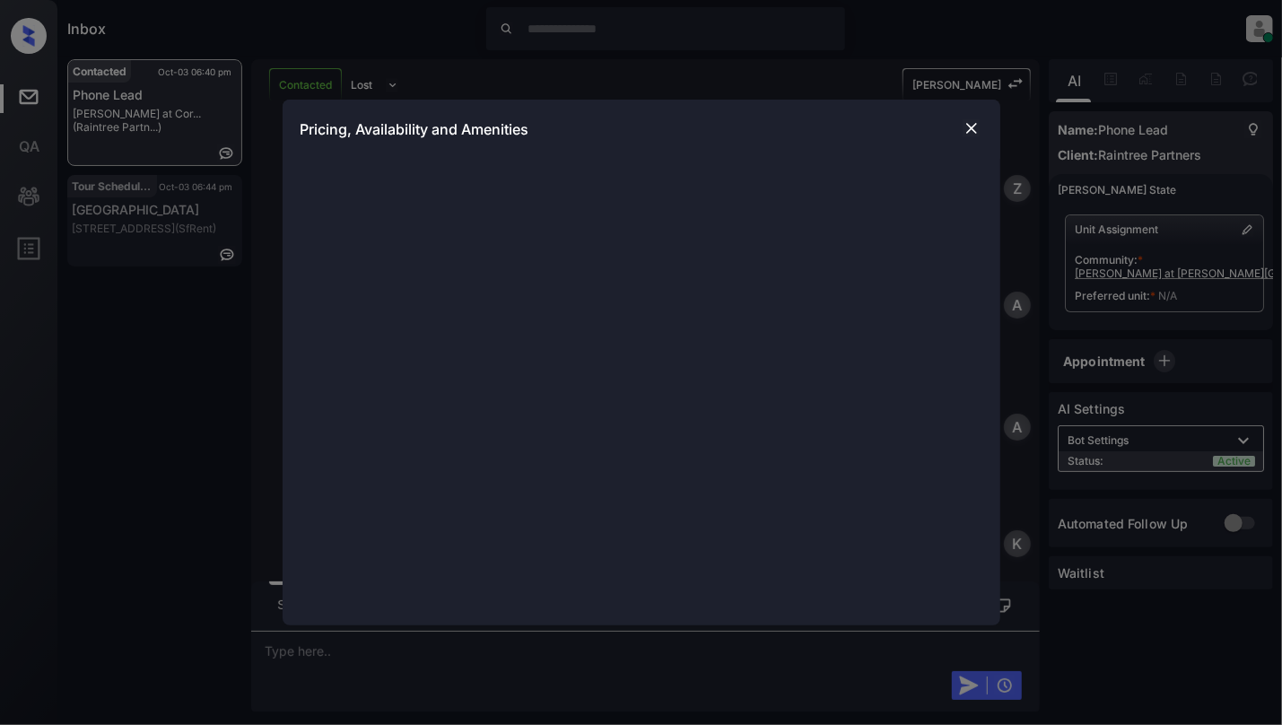
scroll to position [2484, 0]
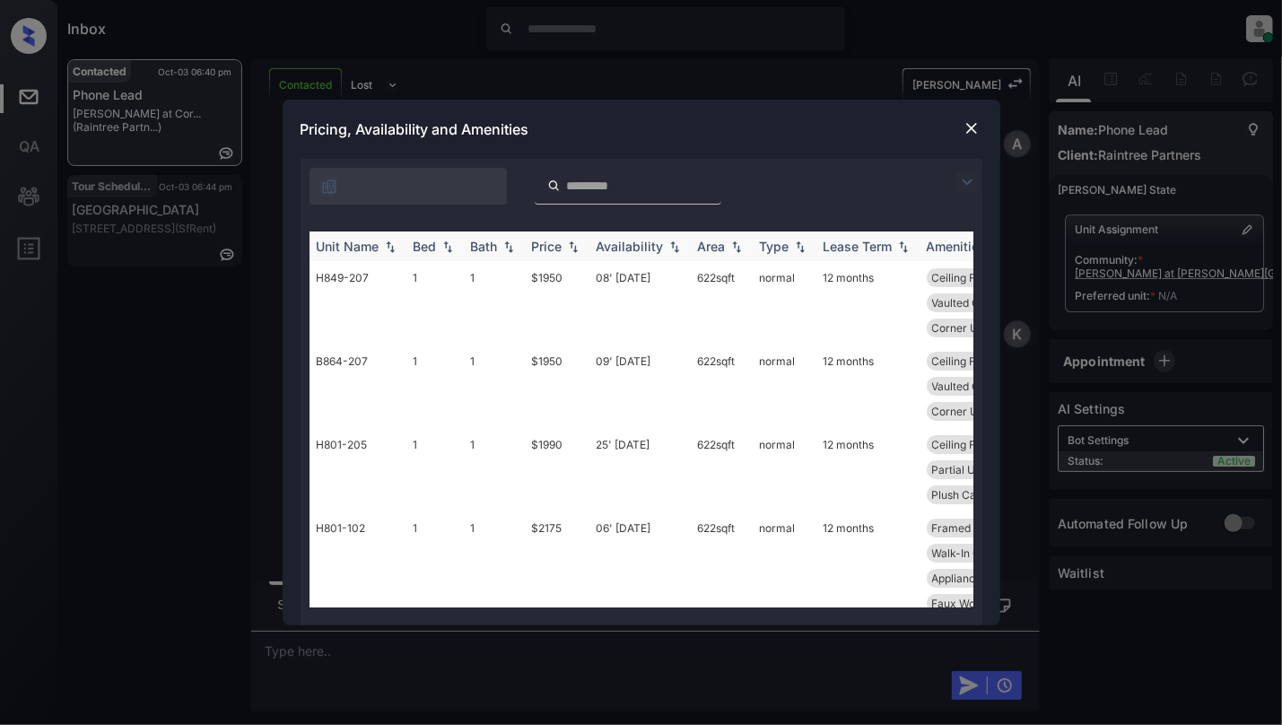
click at [446, 248] on img at bounding box center [448, 246] width 18 height 13
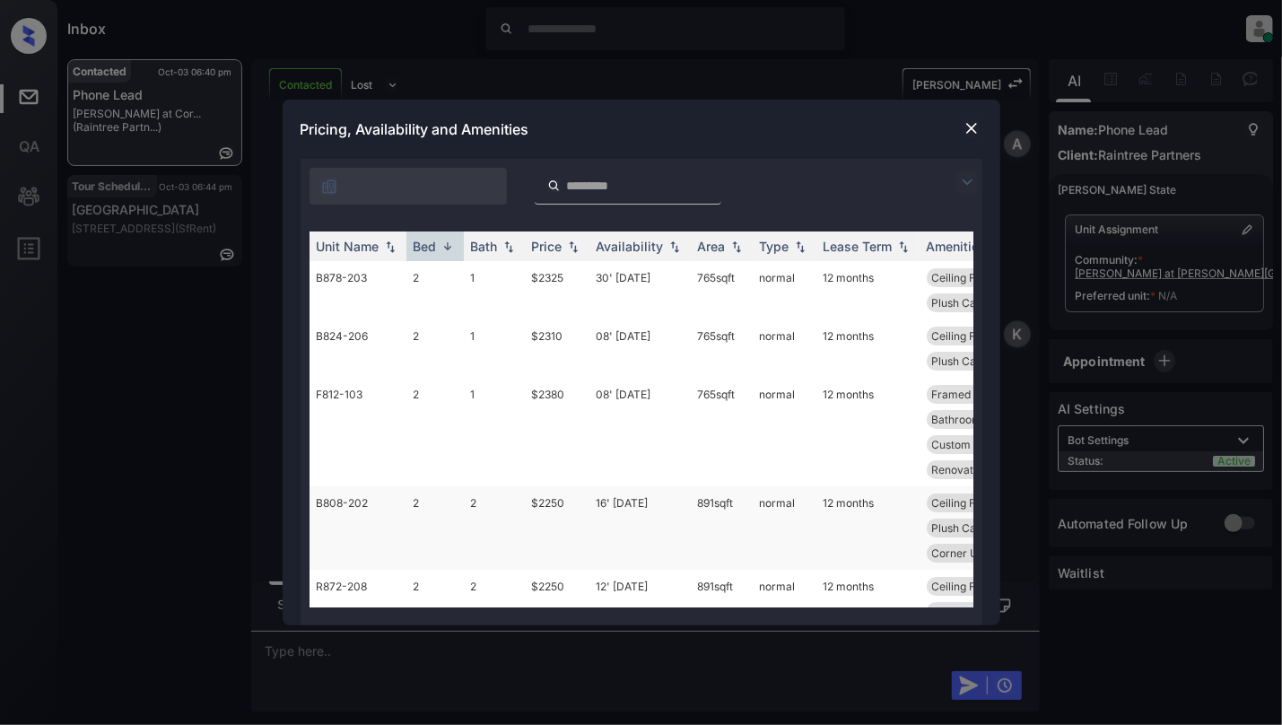
click at [389, 497] on td "B808-202" at bounding box center [358, 527] width 97 height 83
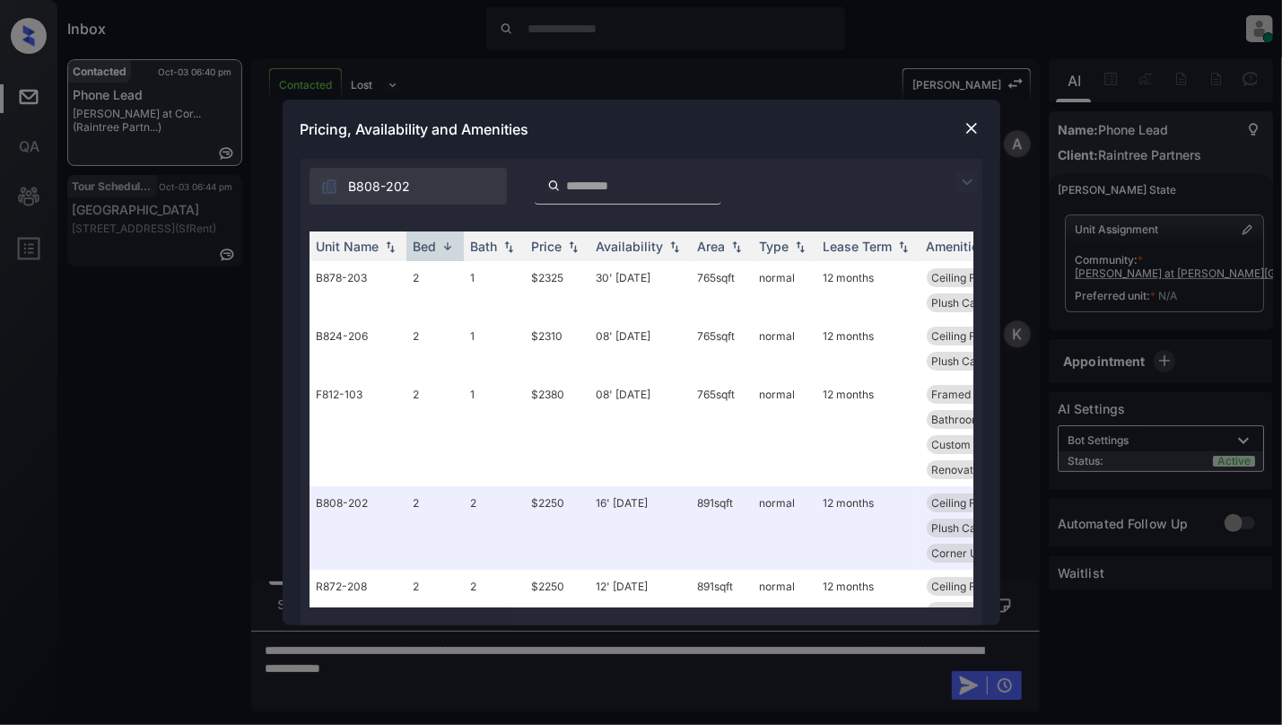
click at [974, 136] on img at bounding box center [972, 128] width 18 height 18
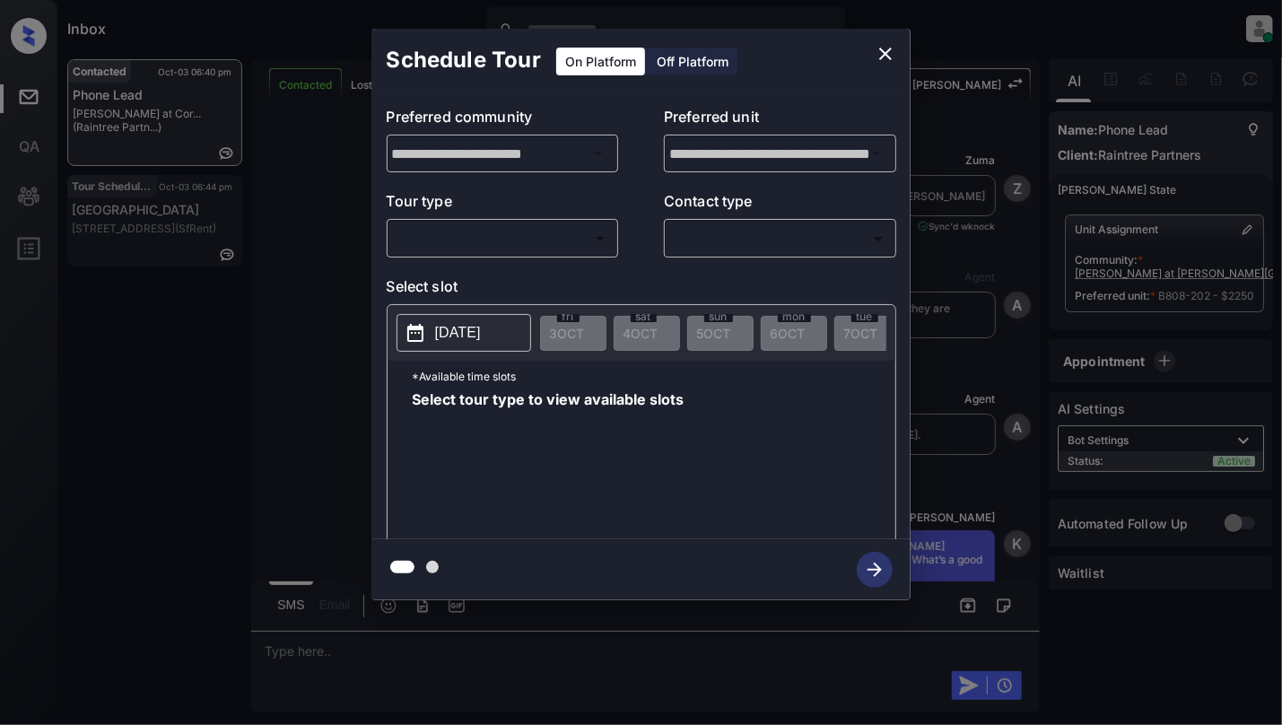
click at [547, 234] on body "Inbox Cynthia Montañez Online Set yourself offline Set yourself on break Profil…" at bounding box center [641, 362] width 1282 height 725
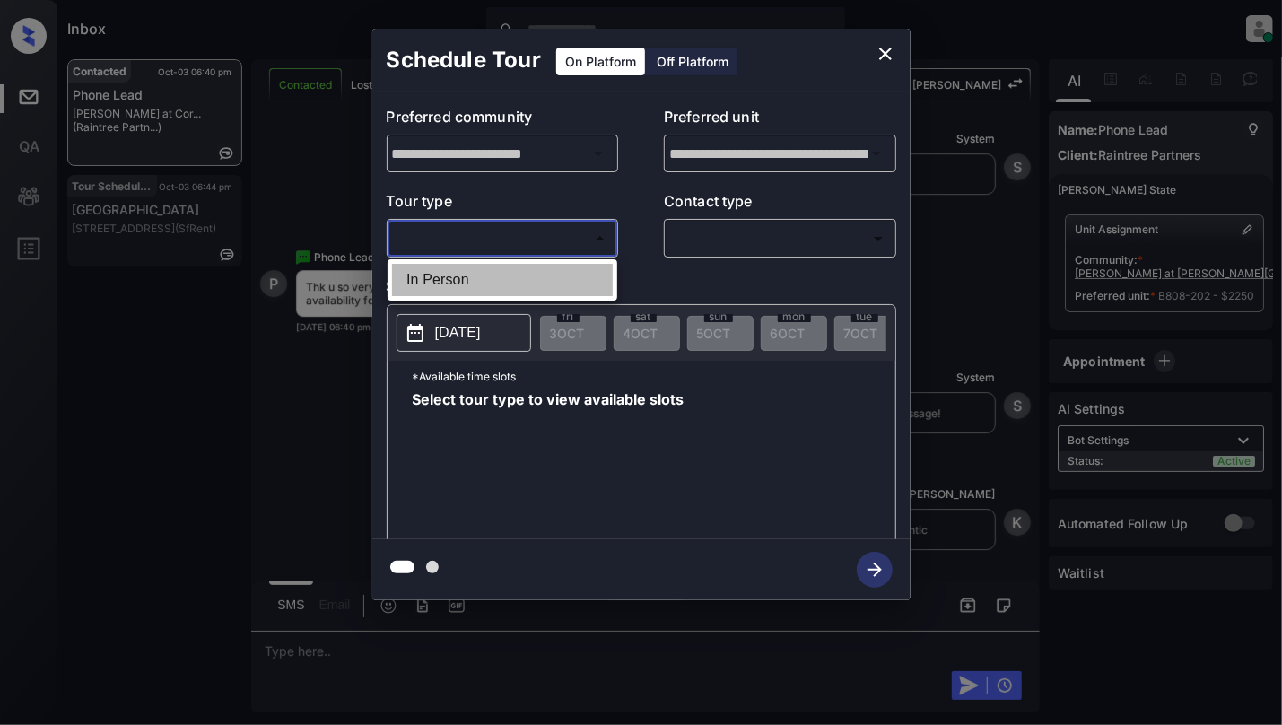
click at [504, 277] on li "In Person" at bounding box center [502, 280] width 221 height 32
type input "********"
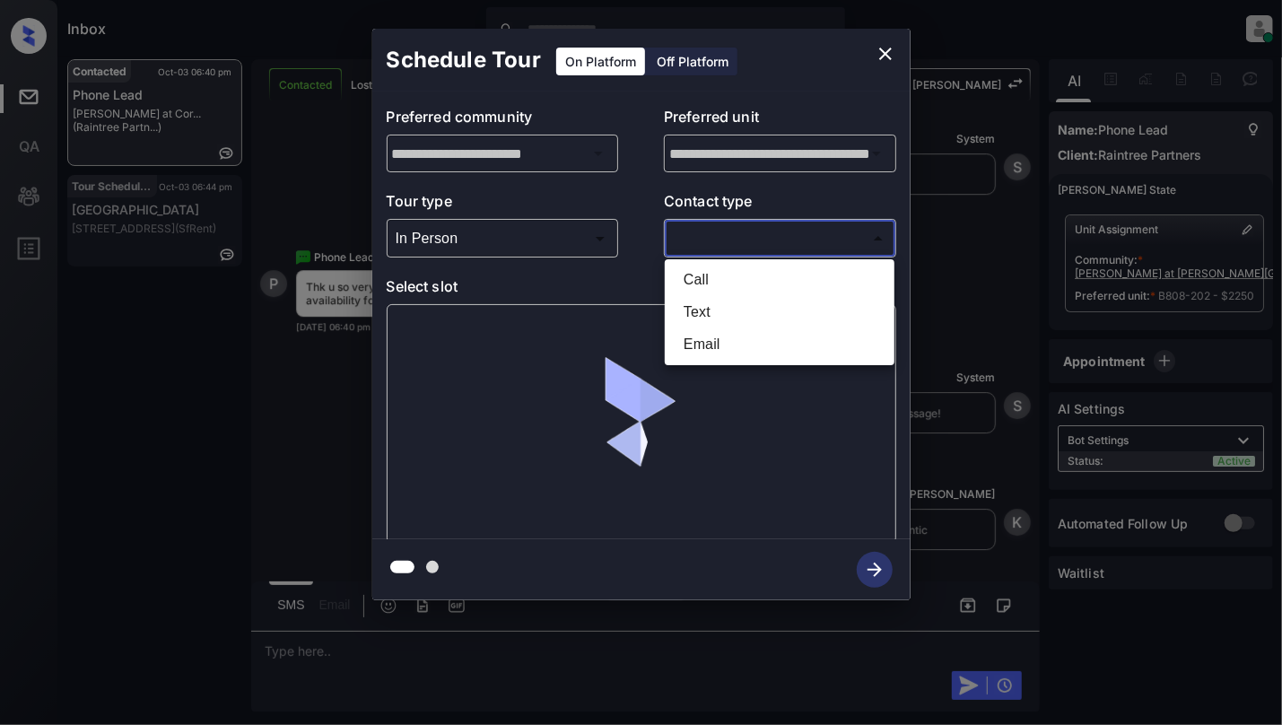
click at [773, 233] on body "Inbox Cynthia Montañez Online Set yourself offline Set yourself on break Profil…" at bounding box center [641, 362] width 1282 height 725
click at [723, 318] on li "Text" at bounding box center [779, 312] width 221 height 32
type input "****"
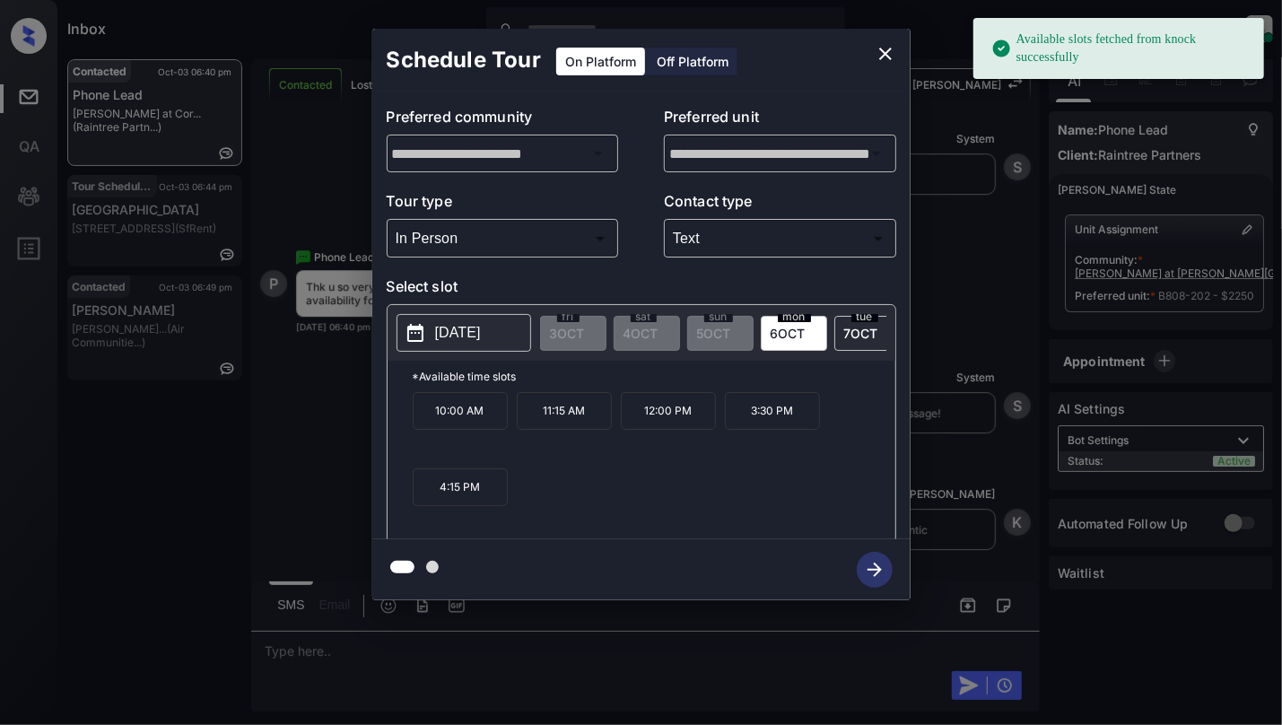
click at [481, 327] on p "2025-10-06" at bounding box center [458, 333] width 46 height 22
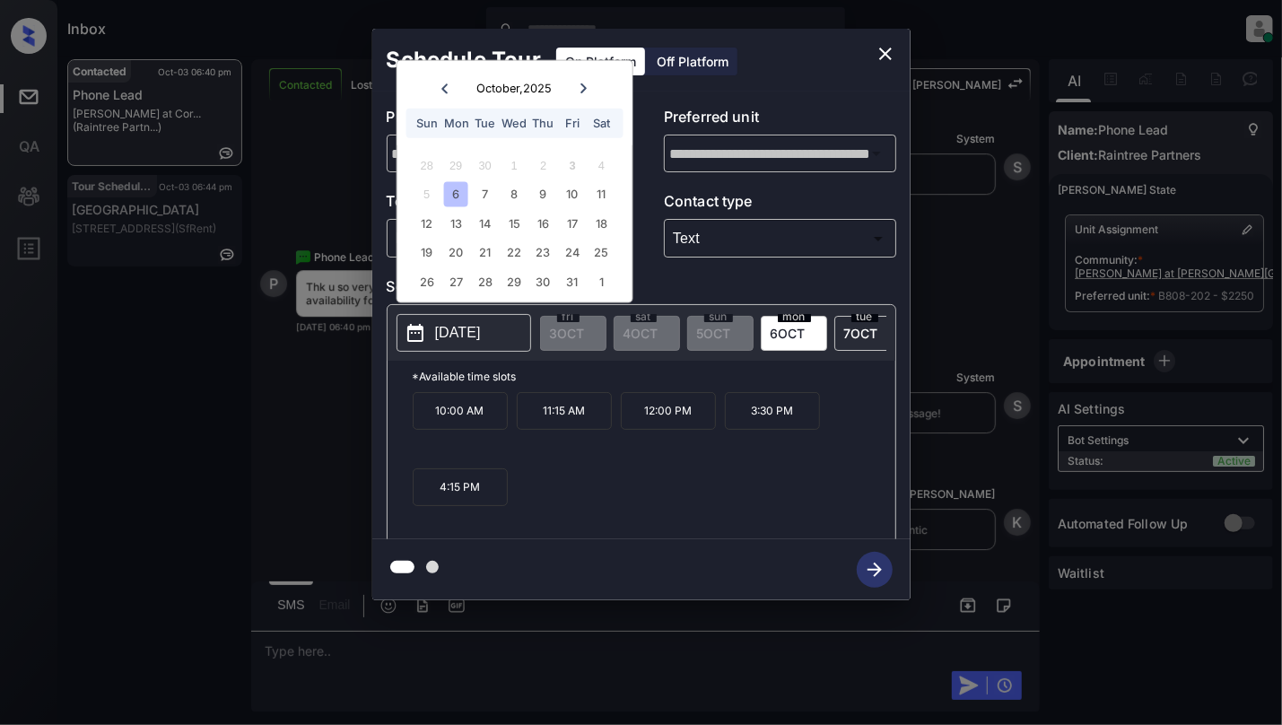
click at [879, 44] on icon "close" at bounding box center [886, 54] width 22 height 22
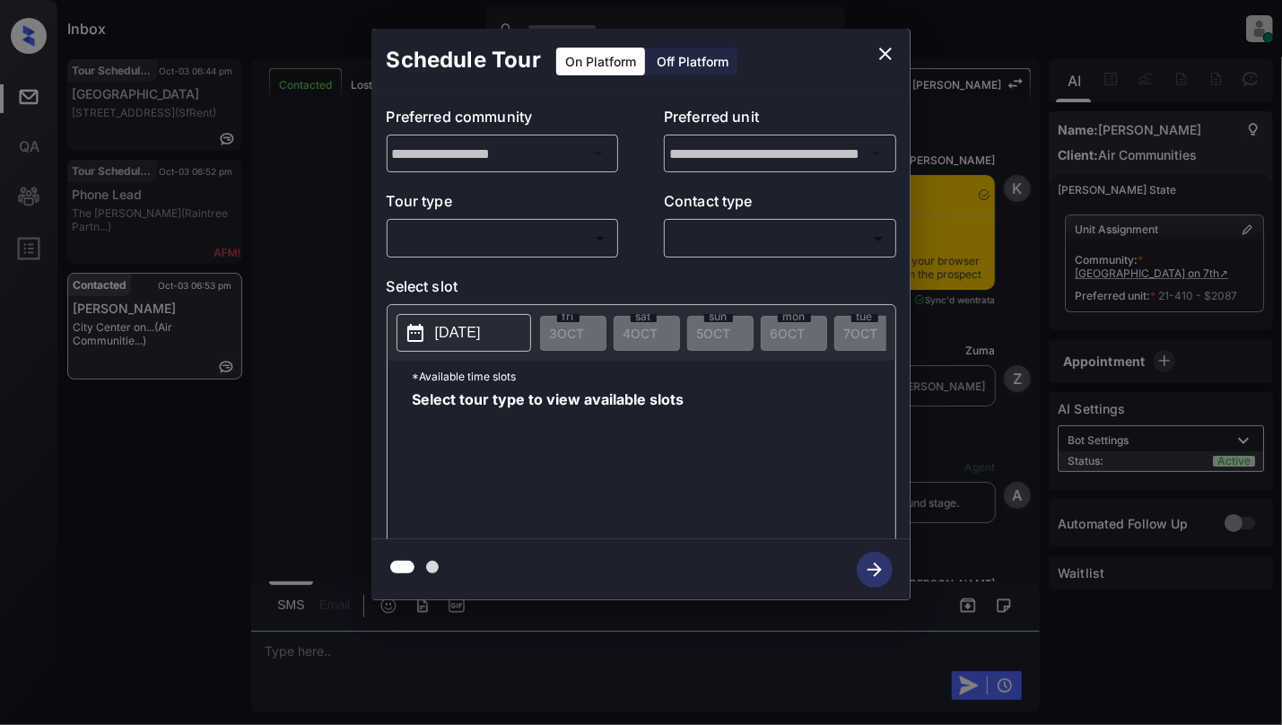
scroll to position [2902, 0]
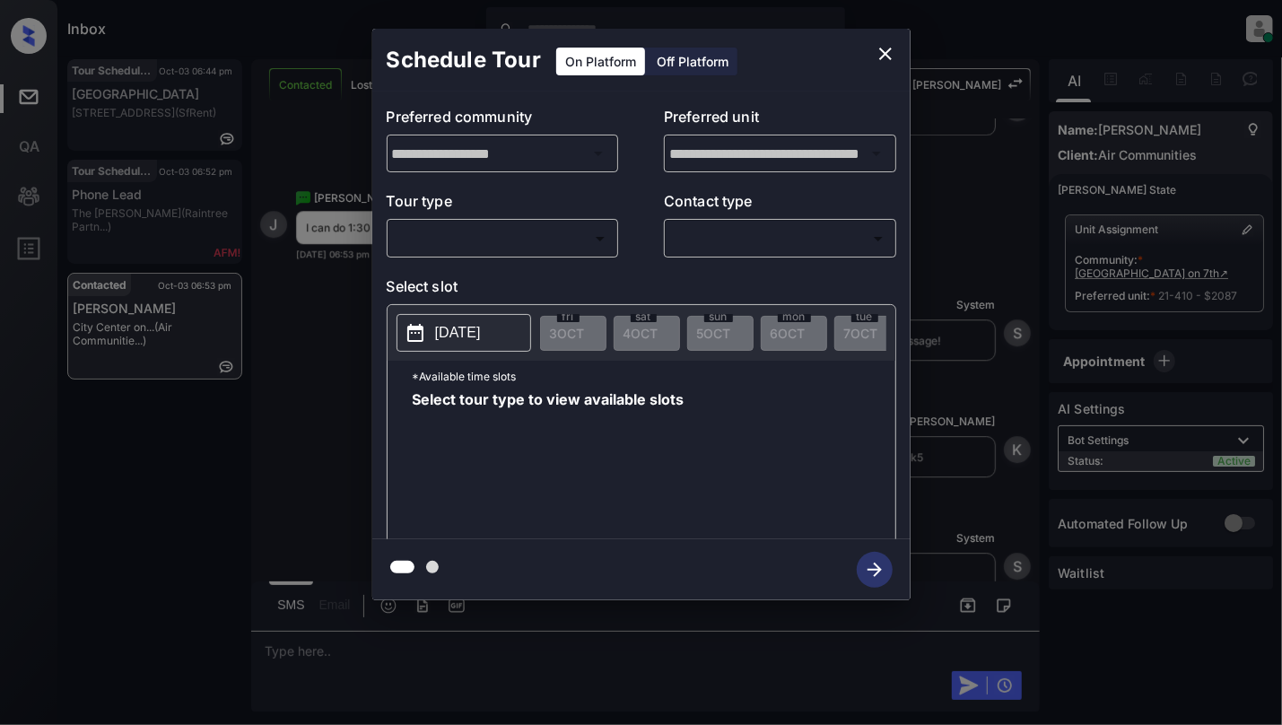
click at [493, 244] on body "Inbox [PERSON_NAME] Online Set yourself offline Set yourself on break Profile S…" at bounding box center [641, 362] width 1282 height 725
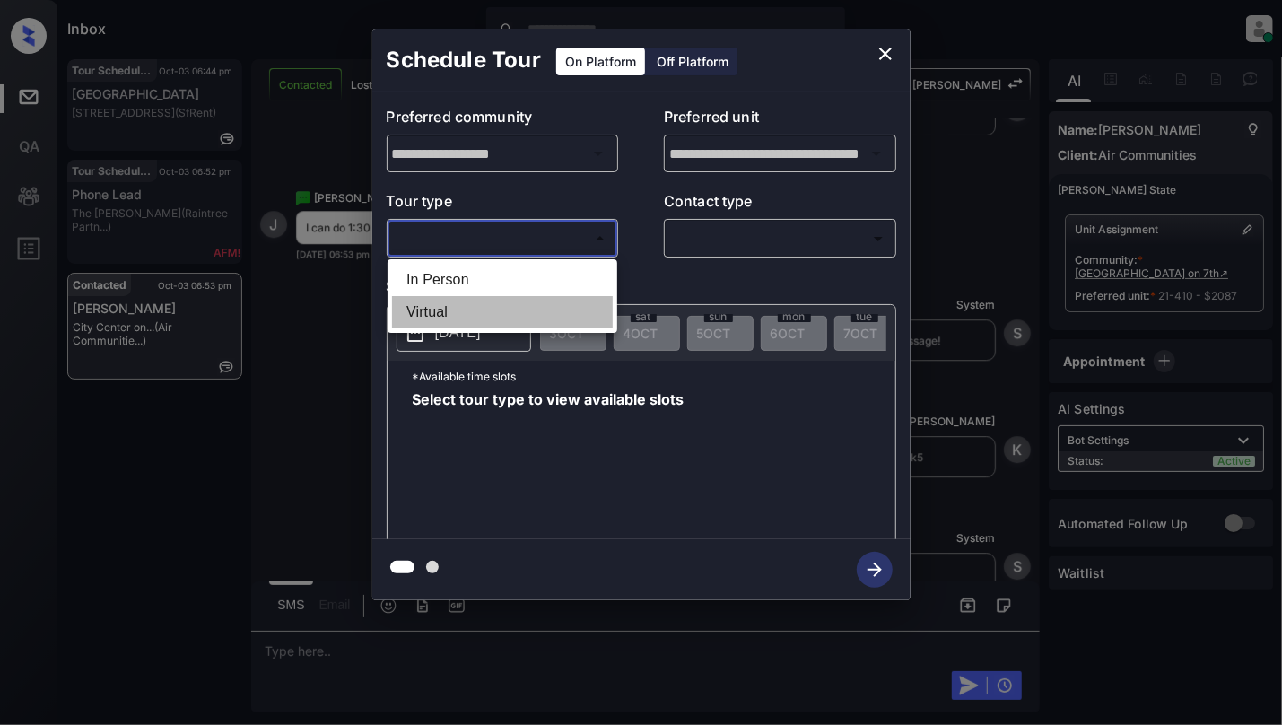
click at [497, 296] on li "Virtual" at bounding box center [502, 312] width 221 height 32
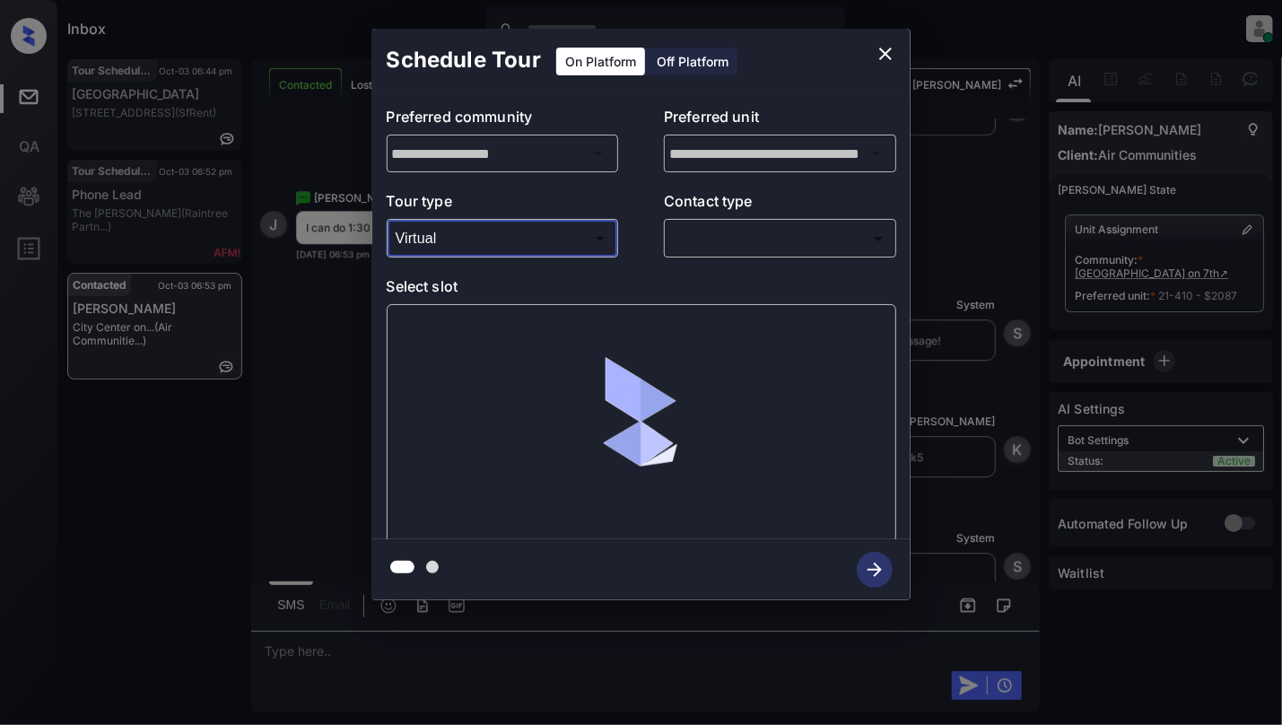
click at [567, 234] on body "Inbox Cynthia Montañez Online Set yourself offline Set yourself on break Profil…" at bounding box center [641, 362] width 1282 height 725
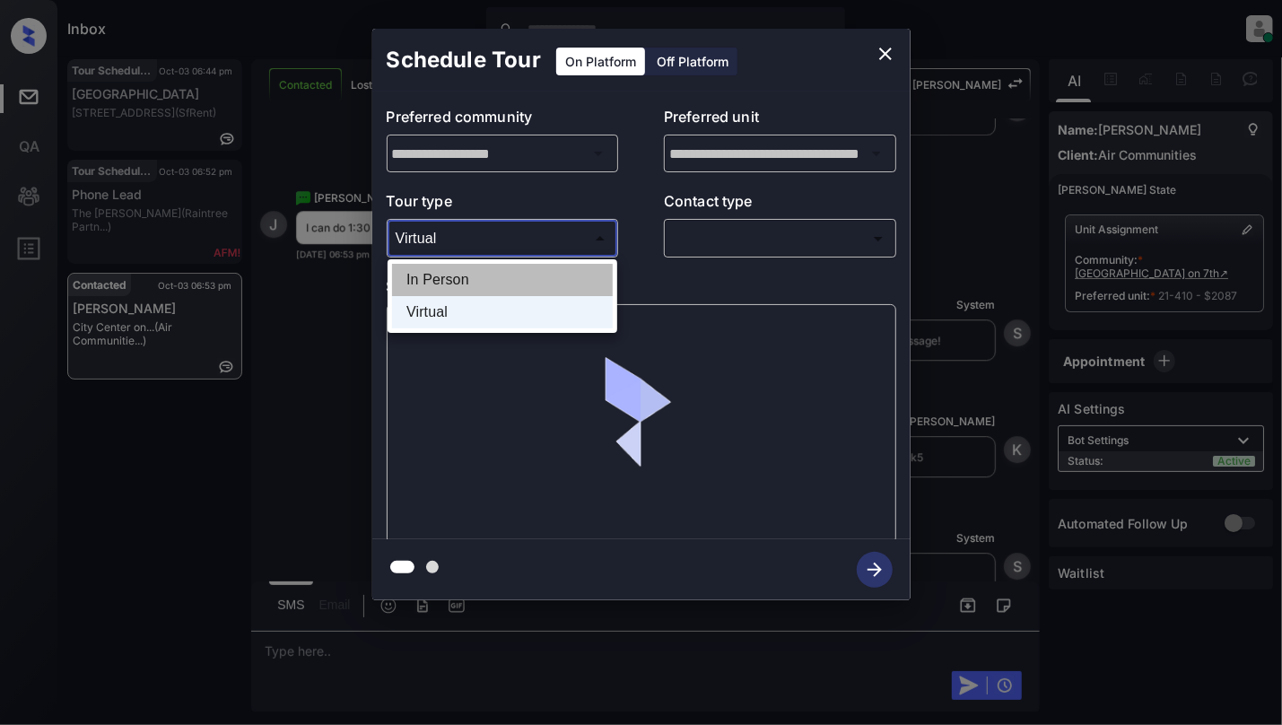
click at [522, 264] on li "In Person" at bounding box center [502, 280] width 221 height 32
type input "********"
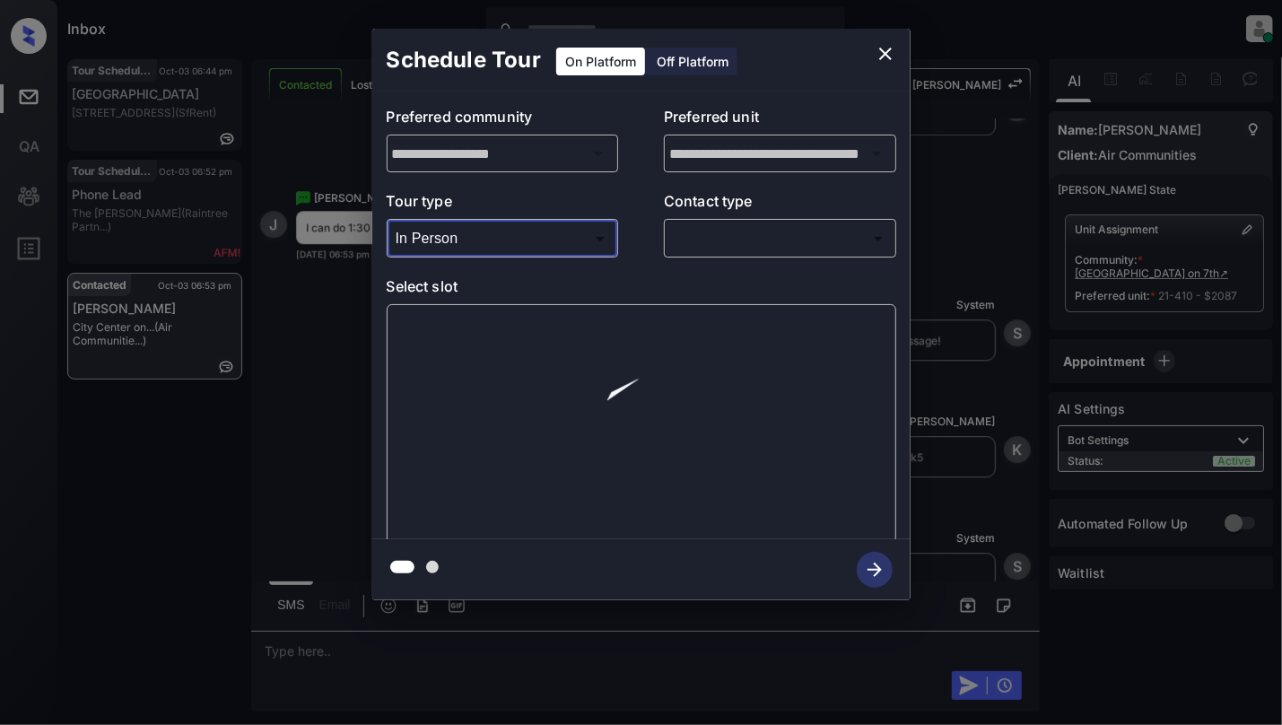
click at [770, 246] on body "Inbox Cynthia Montañez Online Set yourself offline Set yourself on break Profil…" at bounding box center [641, 362] width 1282 height 725
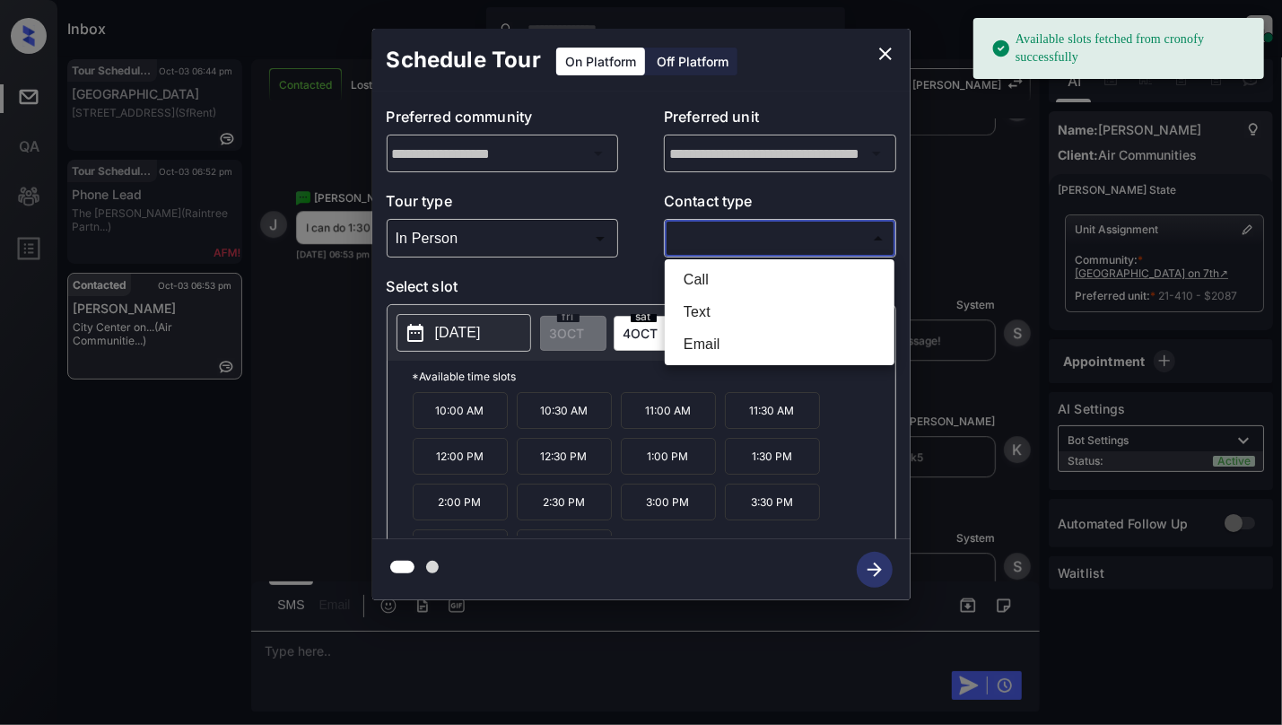
click at [736, 310] on li "Text" at bounding box center [779, 312] width 221 height 32
type input "****"
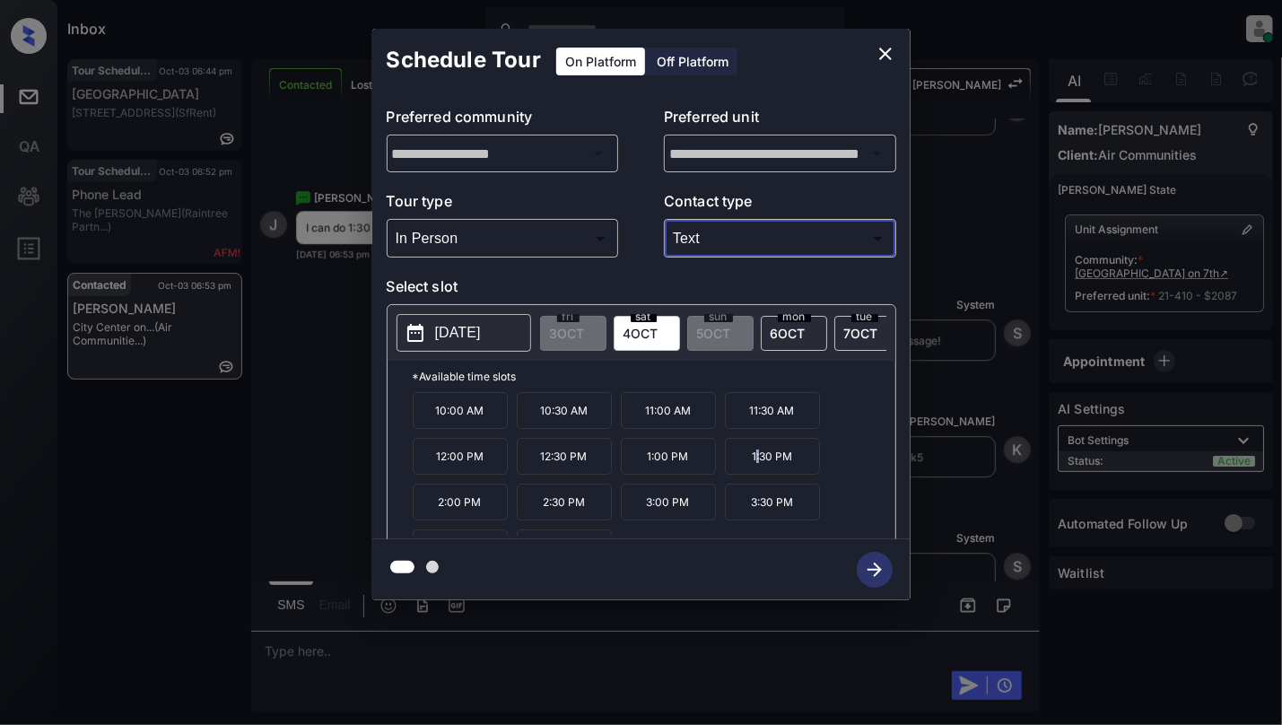
click at [761, 475] on p "1:30 PM" at bounding box center [772, 456] width 95 height 37
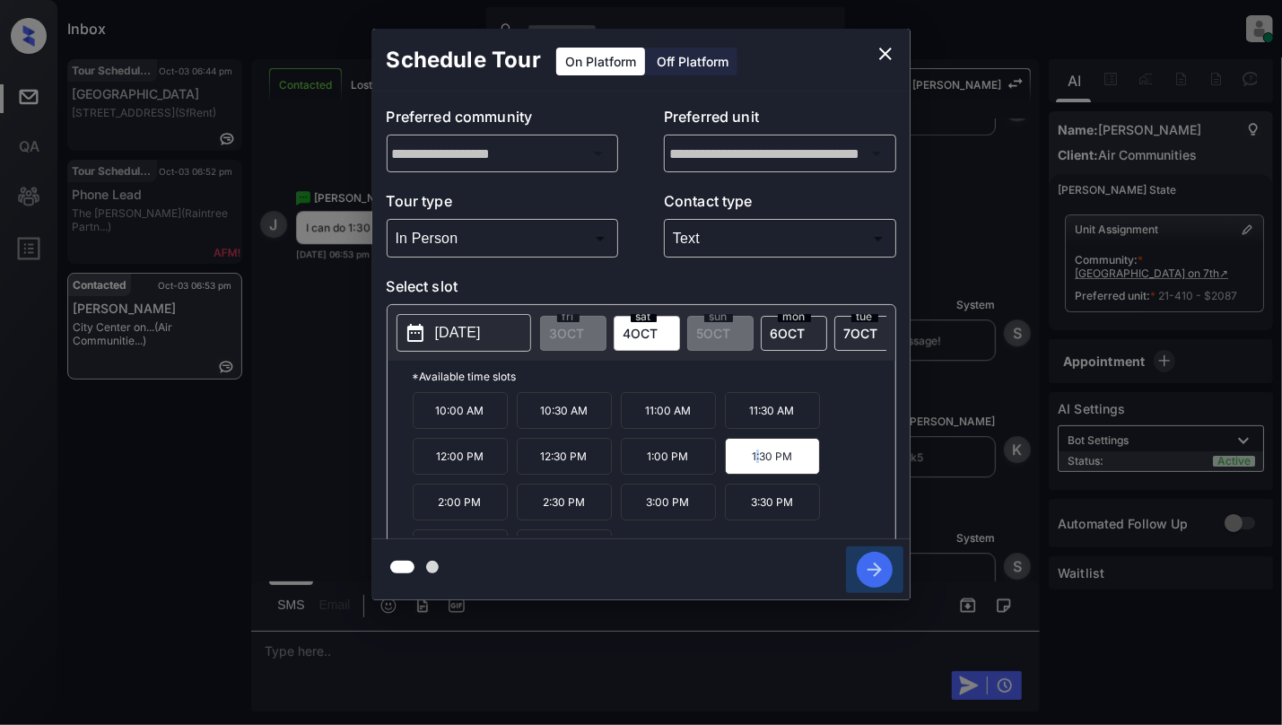
click at [887, 575] on icon "button" at bounding box center [875, 570] width 36 height 36
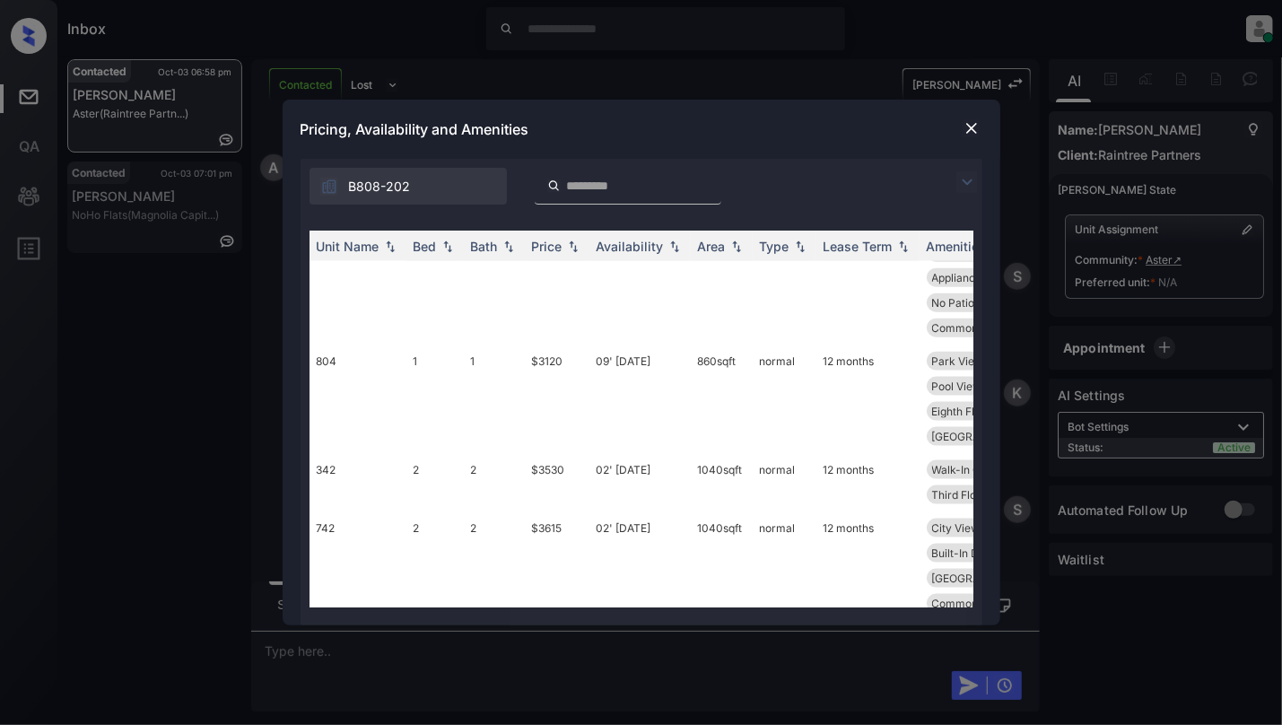
scroll to position [1315, 0]
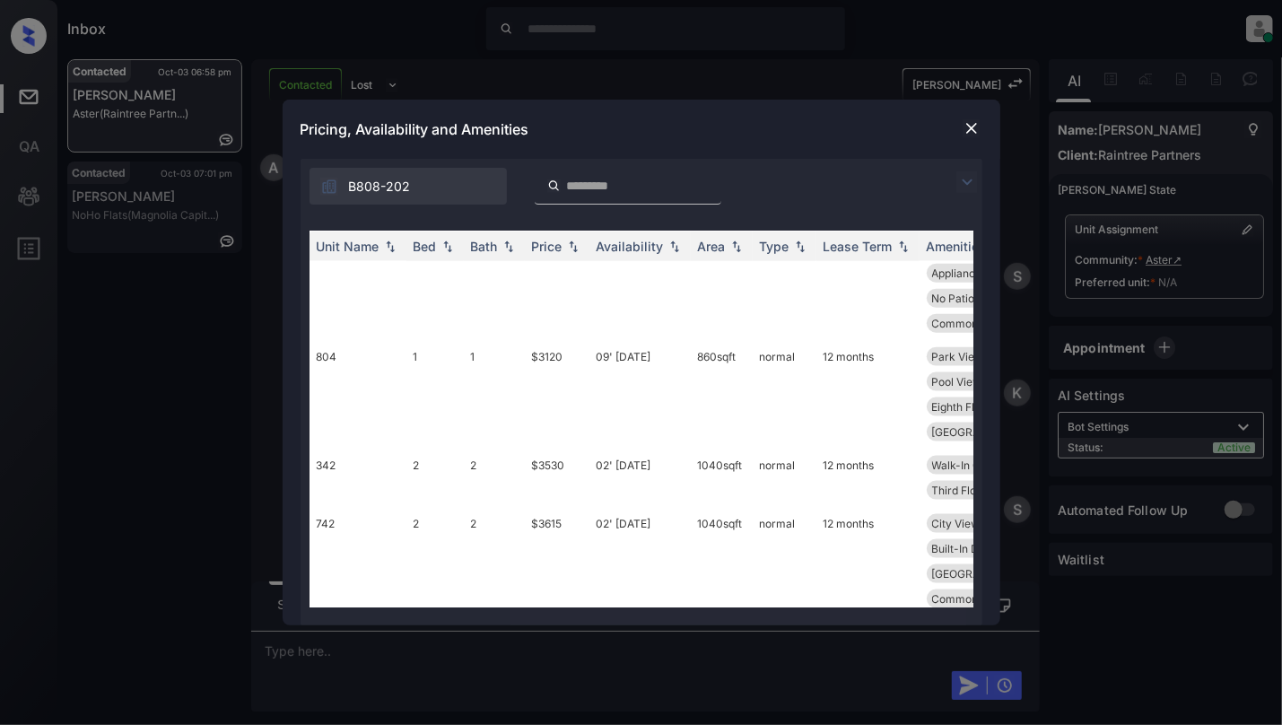
click at [973, 129] on img at bounding box center [972, 128] width 18 height 18
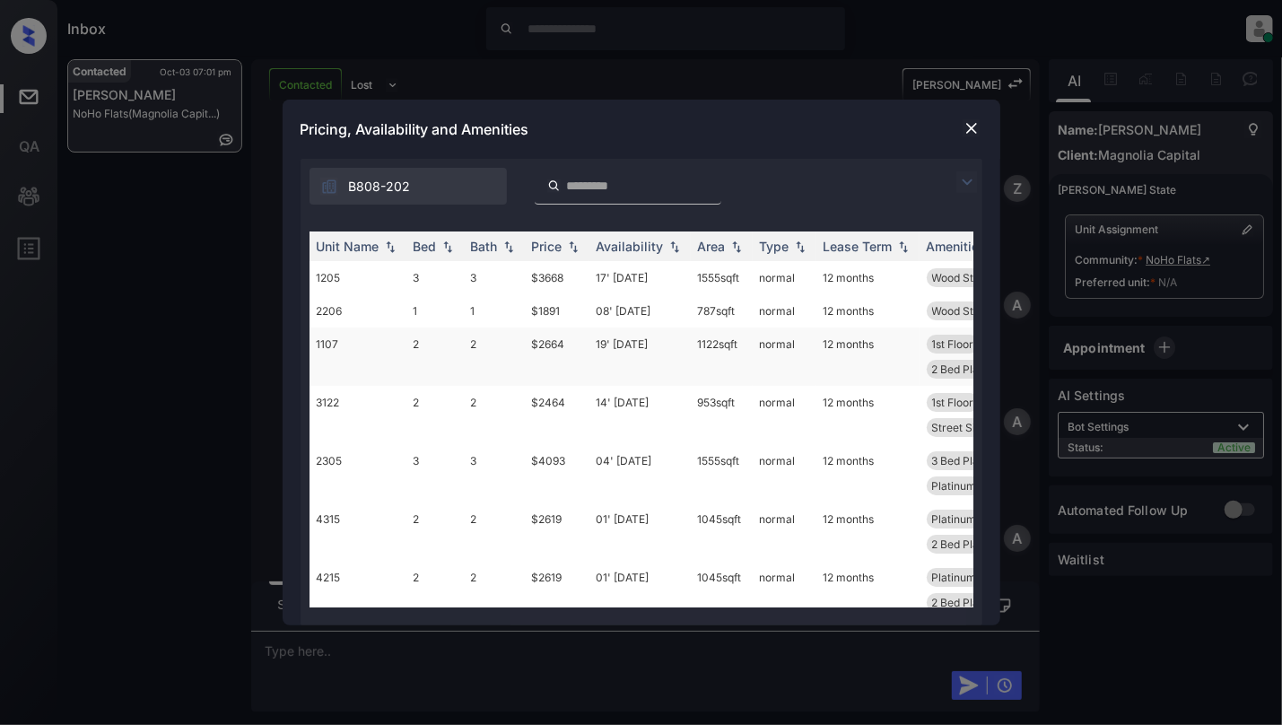
scroll to position [752, 0]
click at [446, 240] on img at bounding box center [448, 246] width 18 height 13
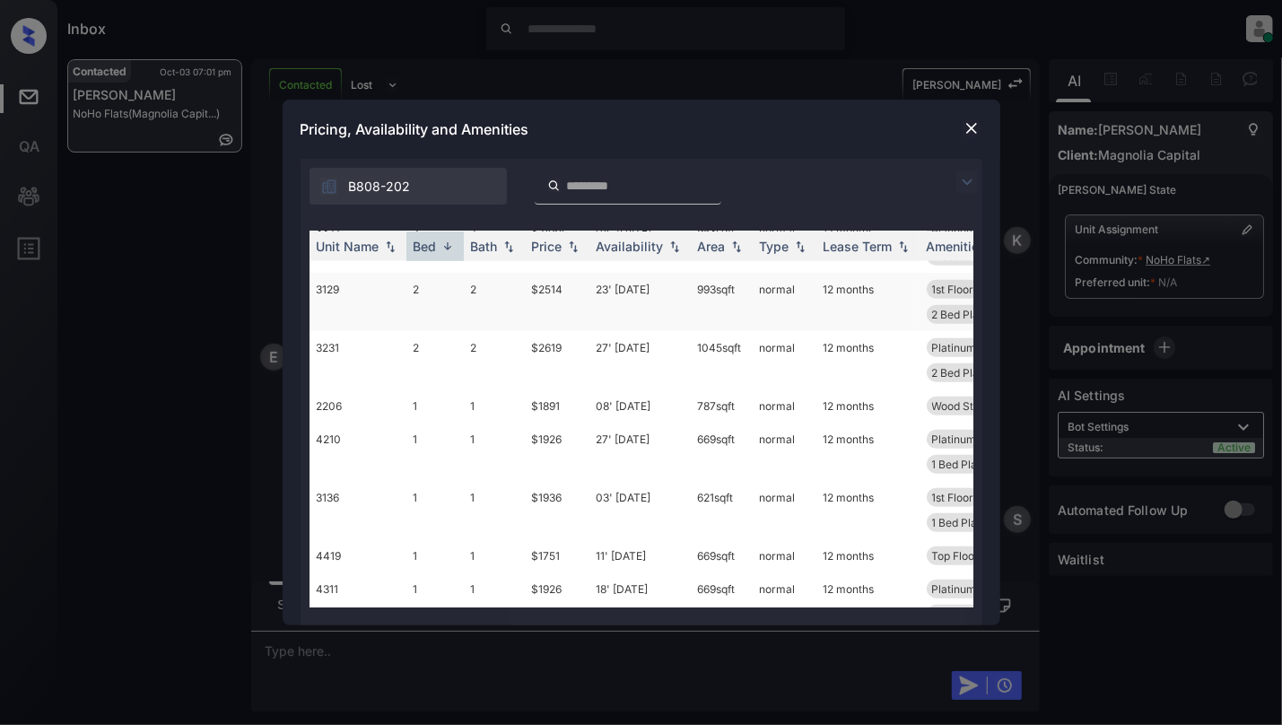
scroll to position [957, 0]
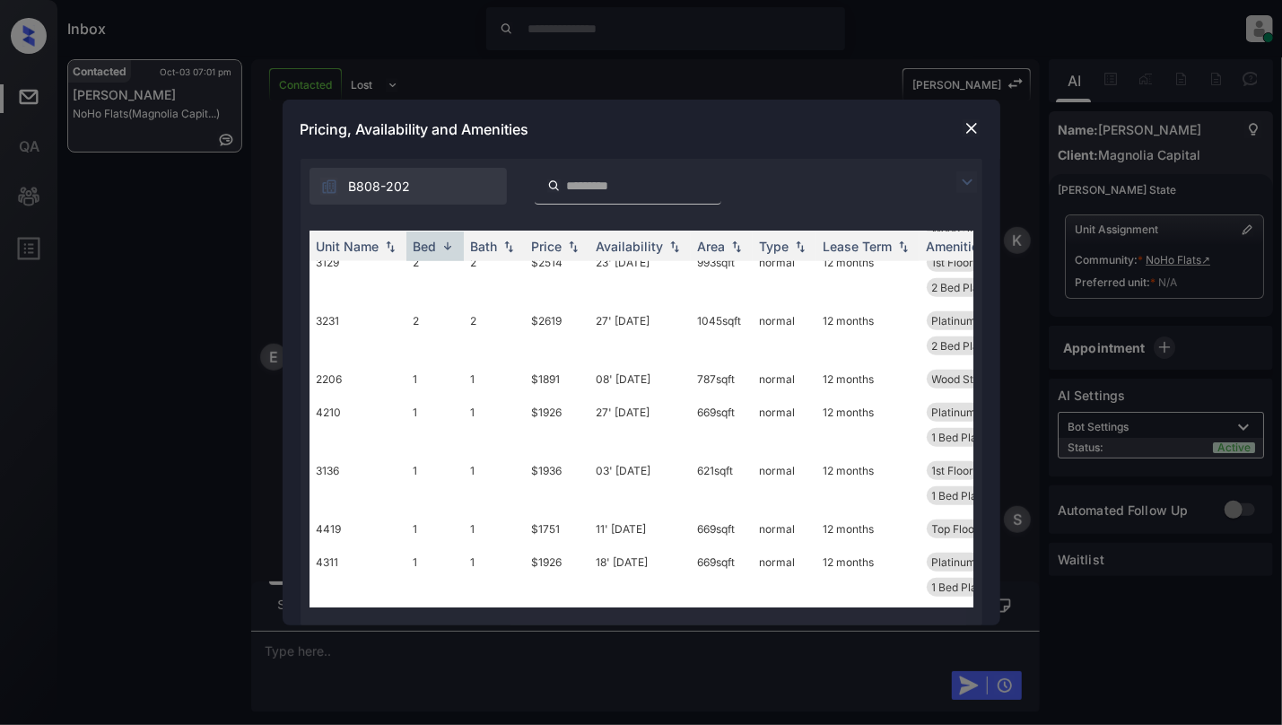
click at [970, 126] on img at bounding box center [972, 128] width 18 height 18
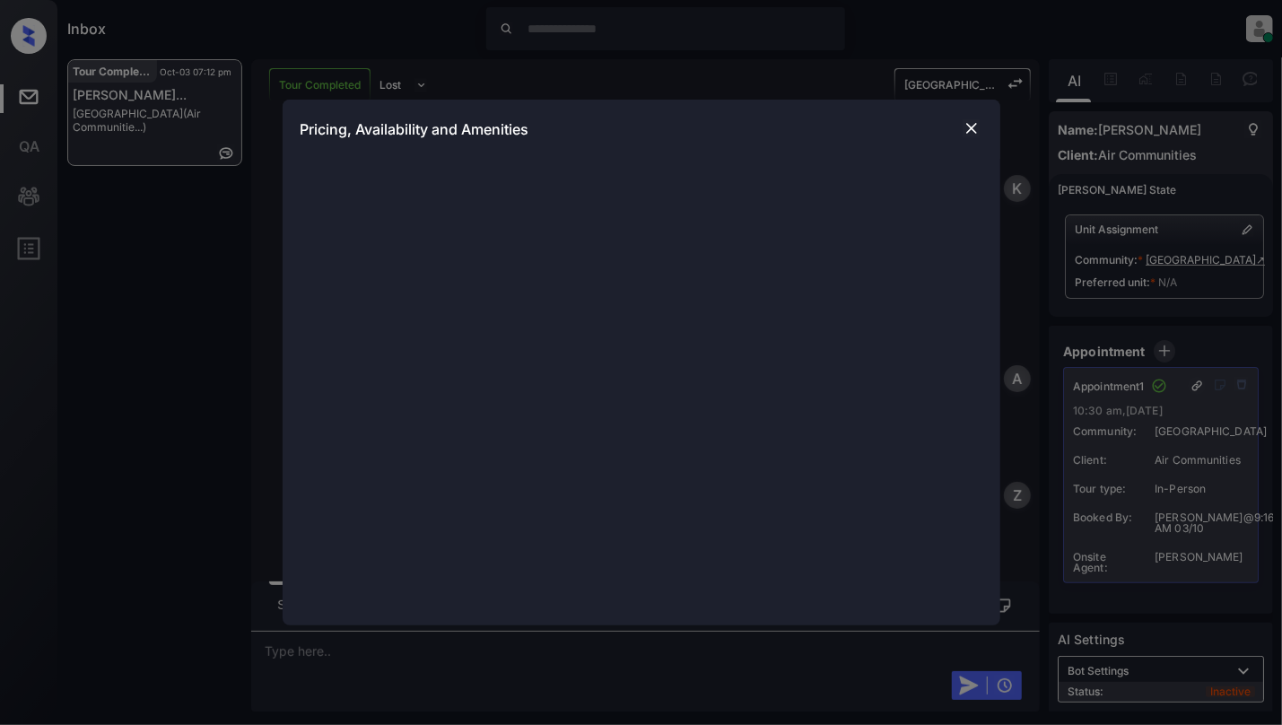
scroll to position [5787, 0]
click at [965, 131] on img at bounding box center [972, 128] width 18 height 18
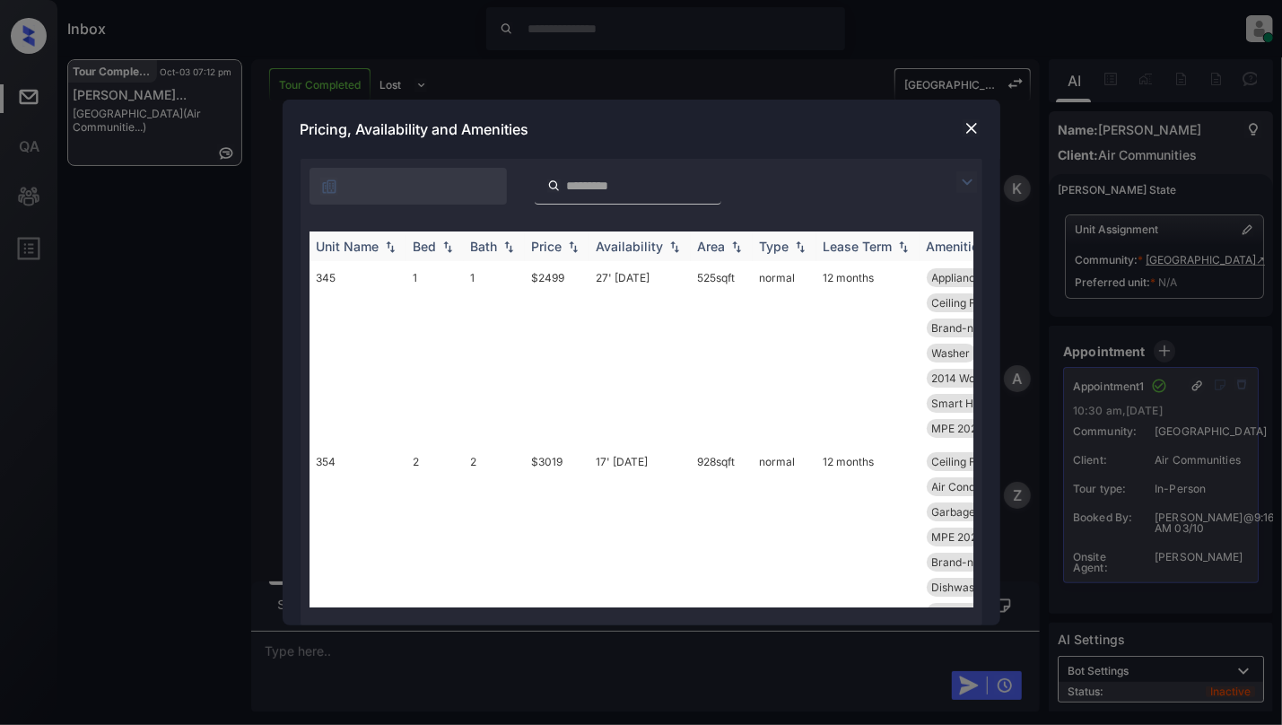
scroll to position [1001, 0]
click at [449, 244] on img at bounding box center [448, 246] width 18 height 13
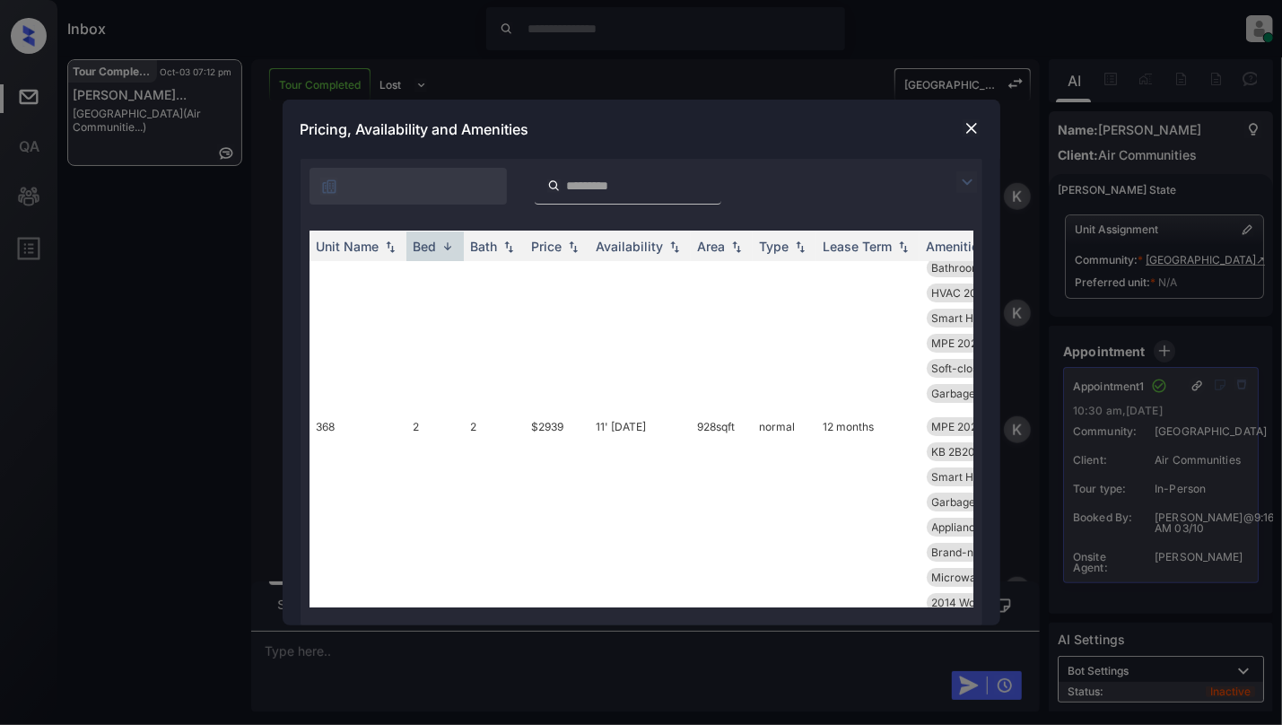
scroll to position [4187, 0]
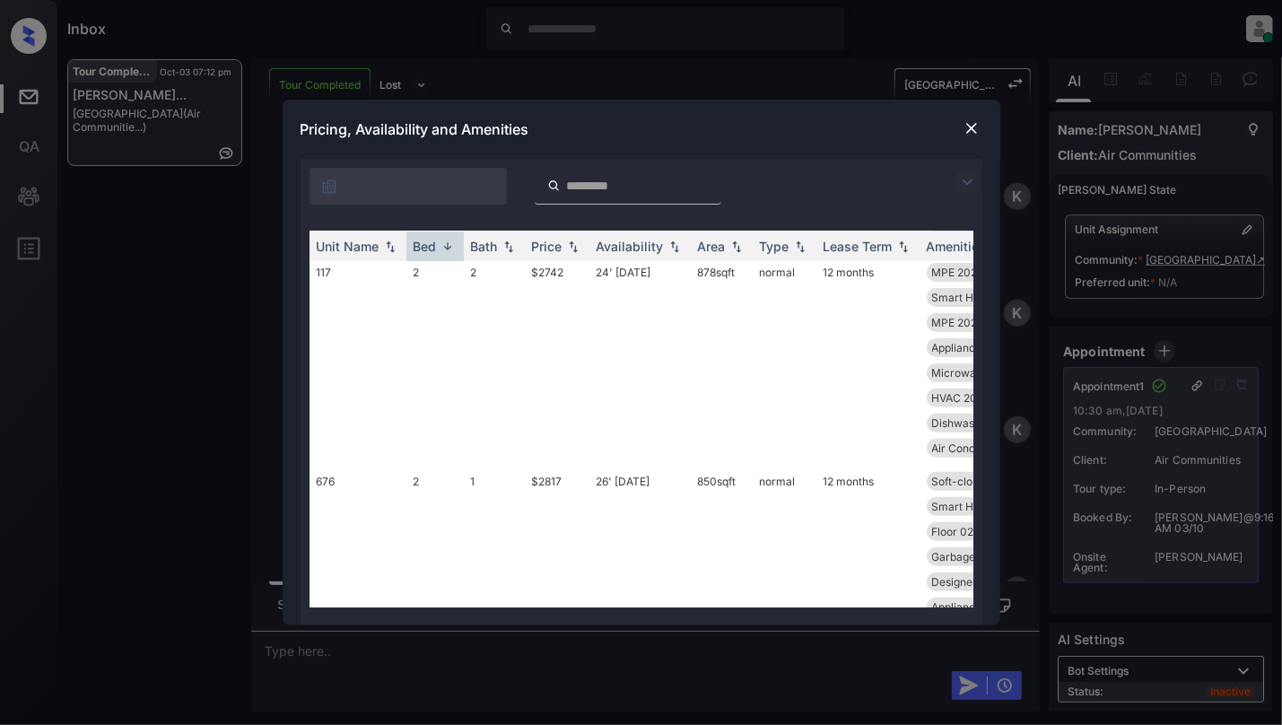
click at [970, 122] on img at bounding box center [972, 128] width 18 height 18
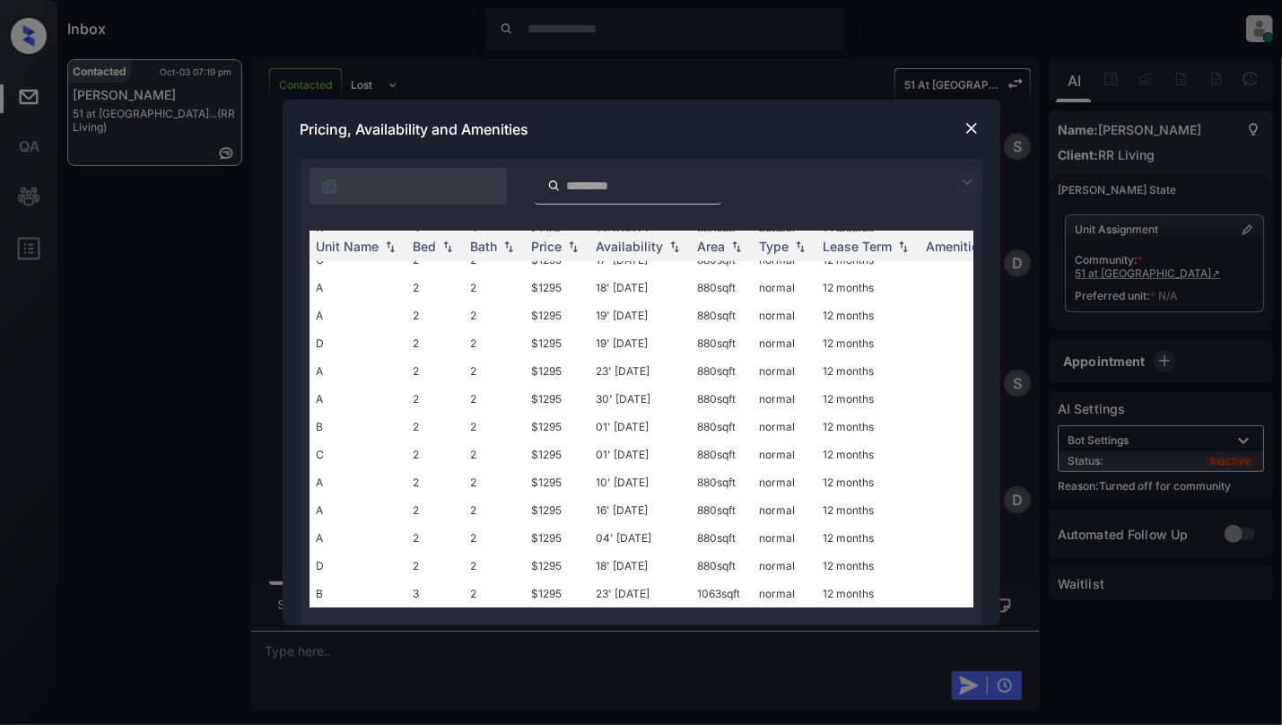
scroll to position [360, 0]
click at [547, 580] on td "$1295" at bounding box center [557, 594] width 65 height 28
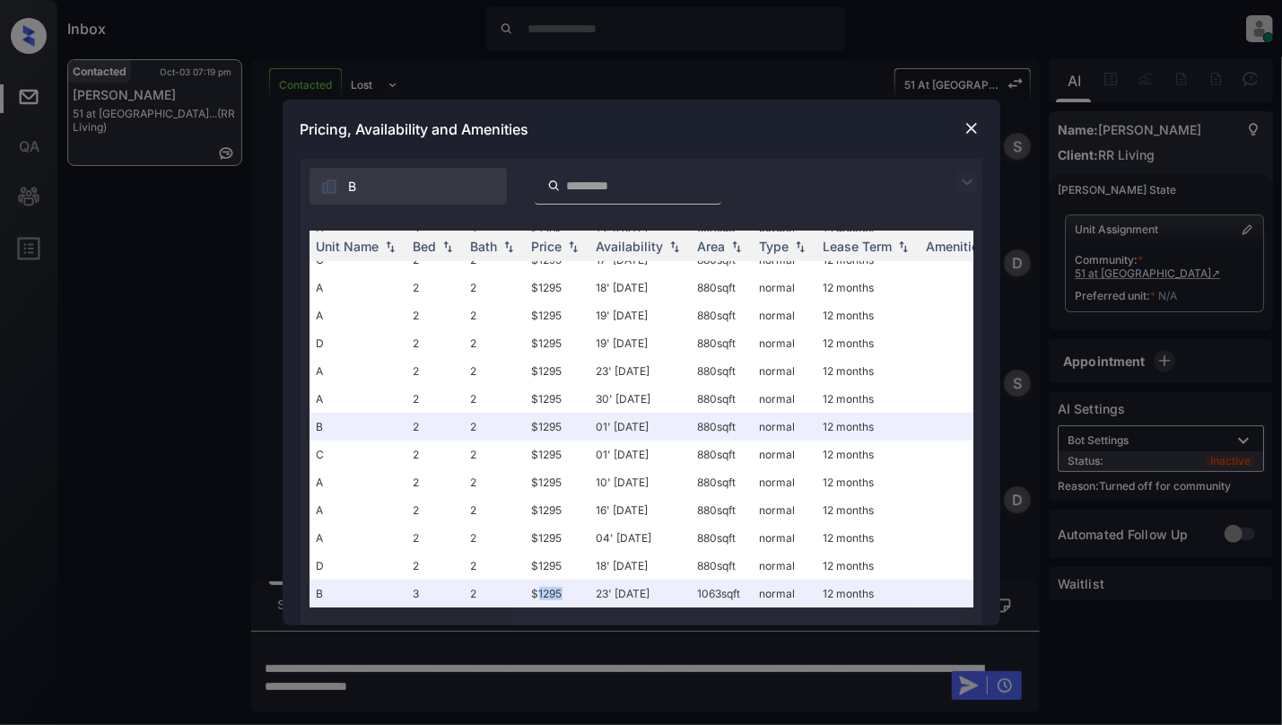
click at [971, 124] on img at bounding box center [972, 128] width 18 height 18
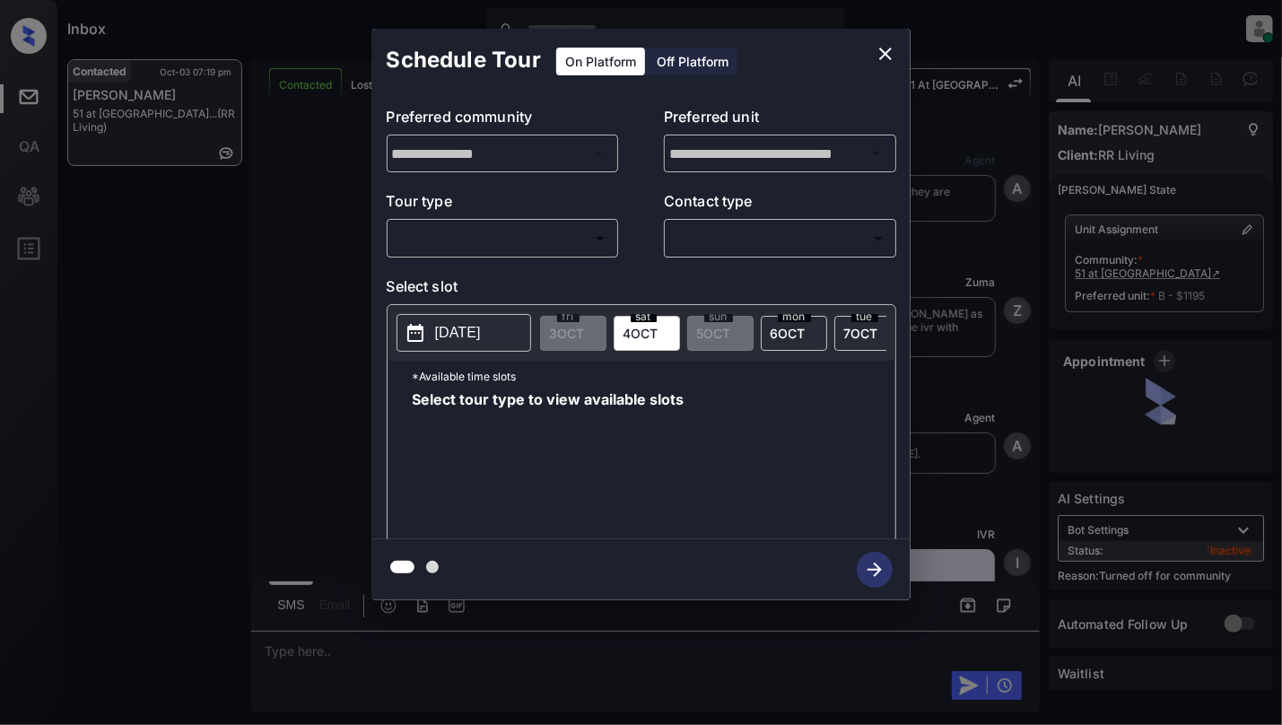
scroll to position [3395, 0]
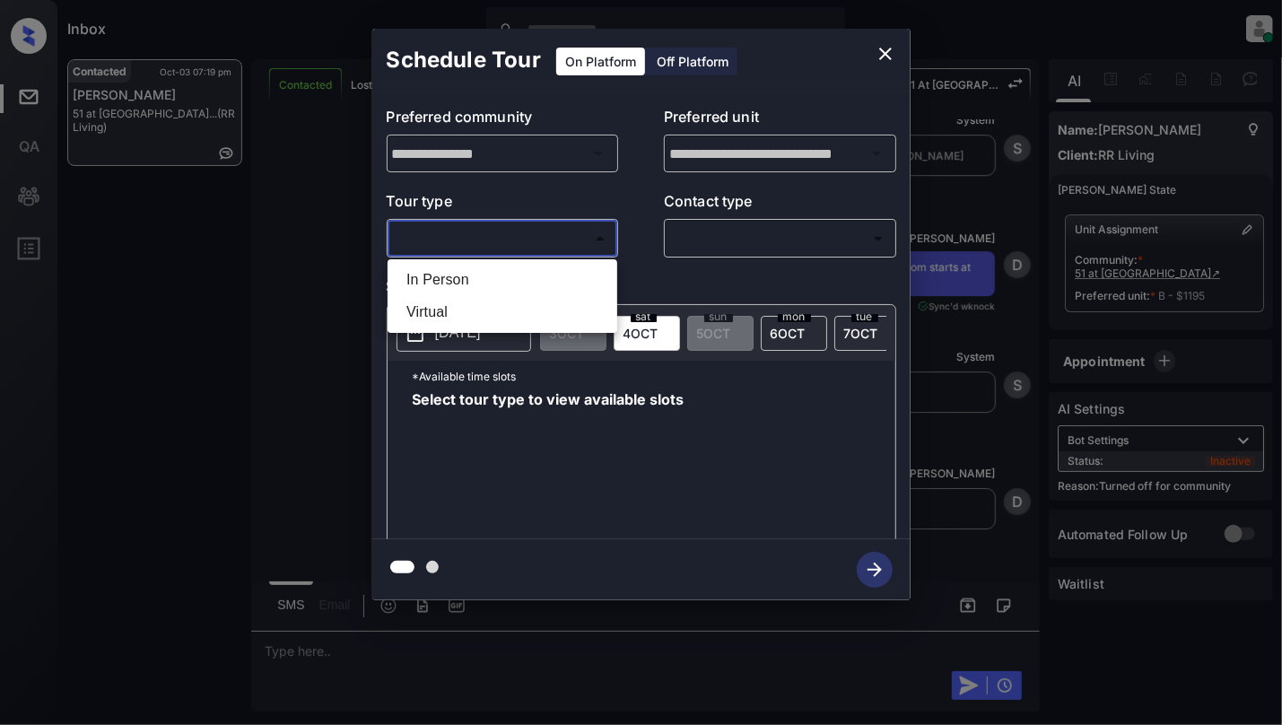
click at [536, 237] on body "Inbox [PERSON_NAME] Online Set yourself offline Set yourself on break Profile S…" at bounding box center [641, 362] width 1282 height 725
drag, startPoint x: 515, startPoint y: 278, endPoint x: 585, endPoint y: 252, distance: 74.7
click at [513, 278] on li "In Person" at bounding box center [502, 280] width 221 height 32
type input "********"
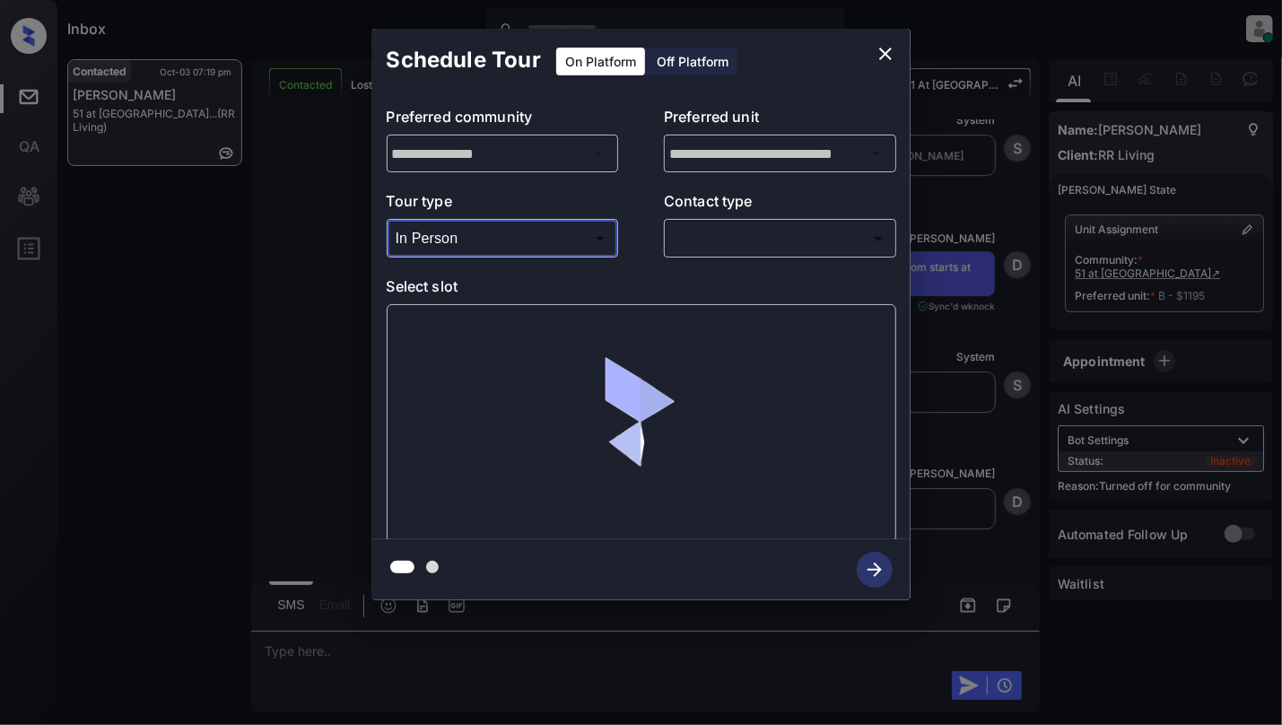
click at [757, 231] on body "Inbox [PERSON_NAME] Online Set yourself offline Set yourself on break Profile S…" at bounding box center [641, 362] width 1282 height 725
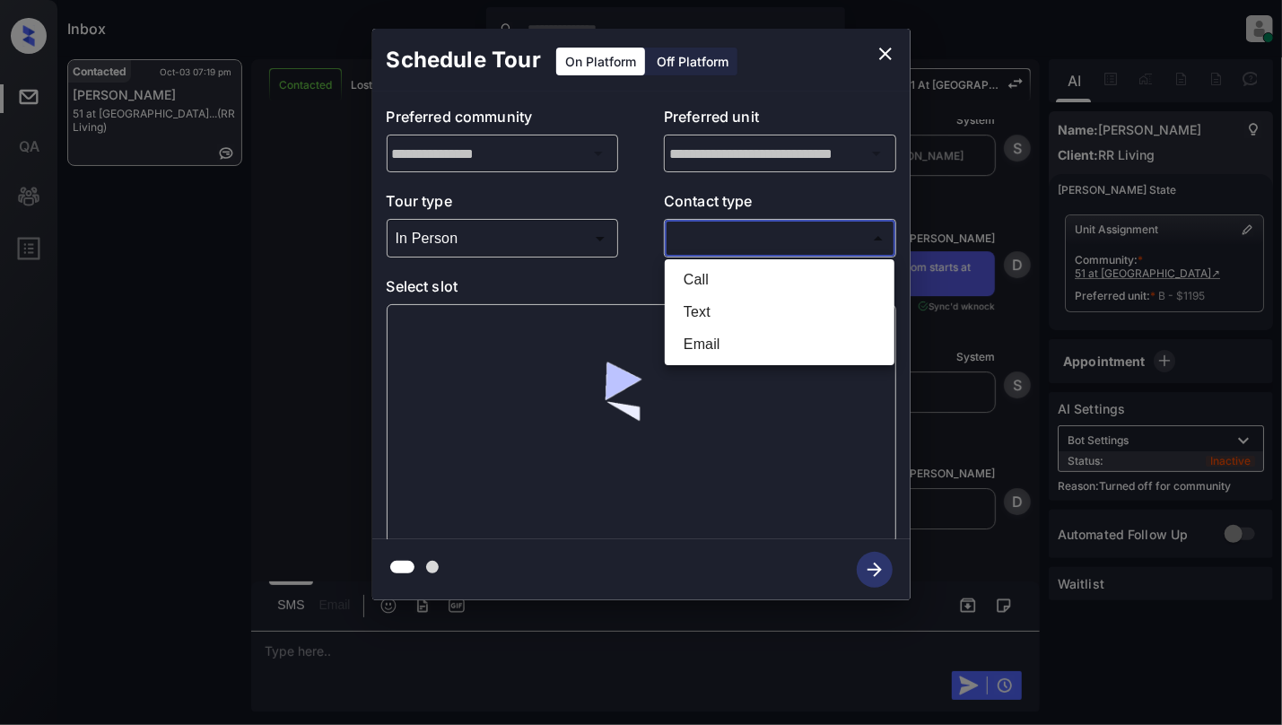
click at [729, 321] on li "Text" at bounding box center [779, 312] width 221 height 32
type input "****"
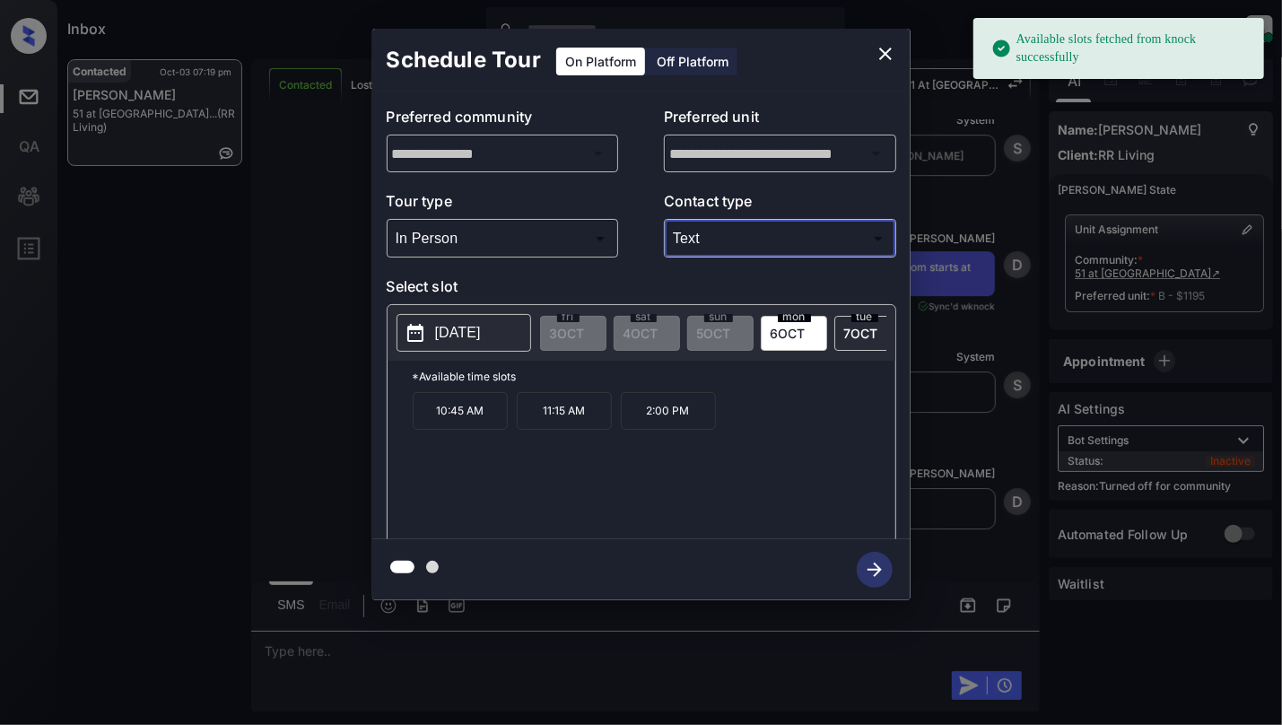
click at [481, 338] on p "[DATE]" at bounding box center [458, 333] width 46 height 22
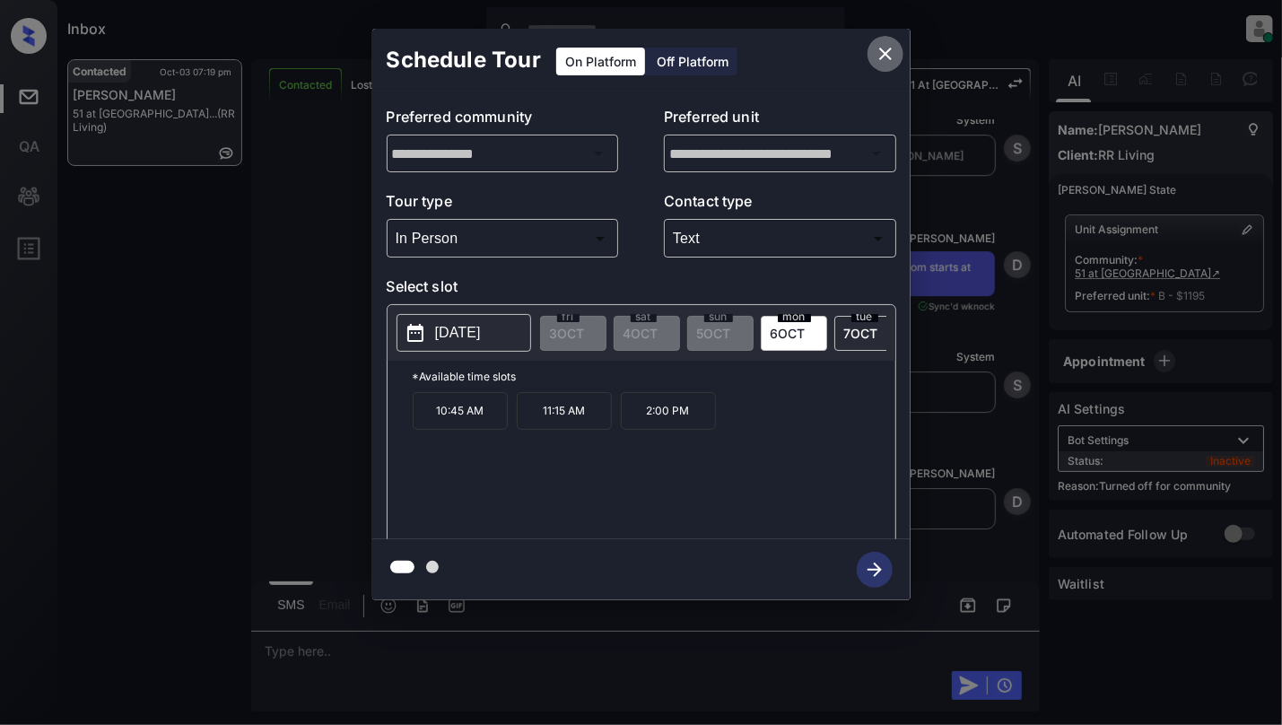
click at [877, 50] on icon "close" at bounding box center [886, 54] width 22 height 22
